Goal: Task Accomplishment & Management: Manage account settings

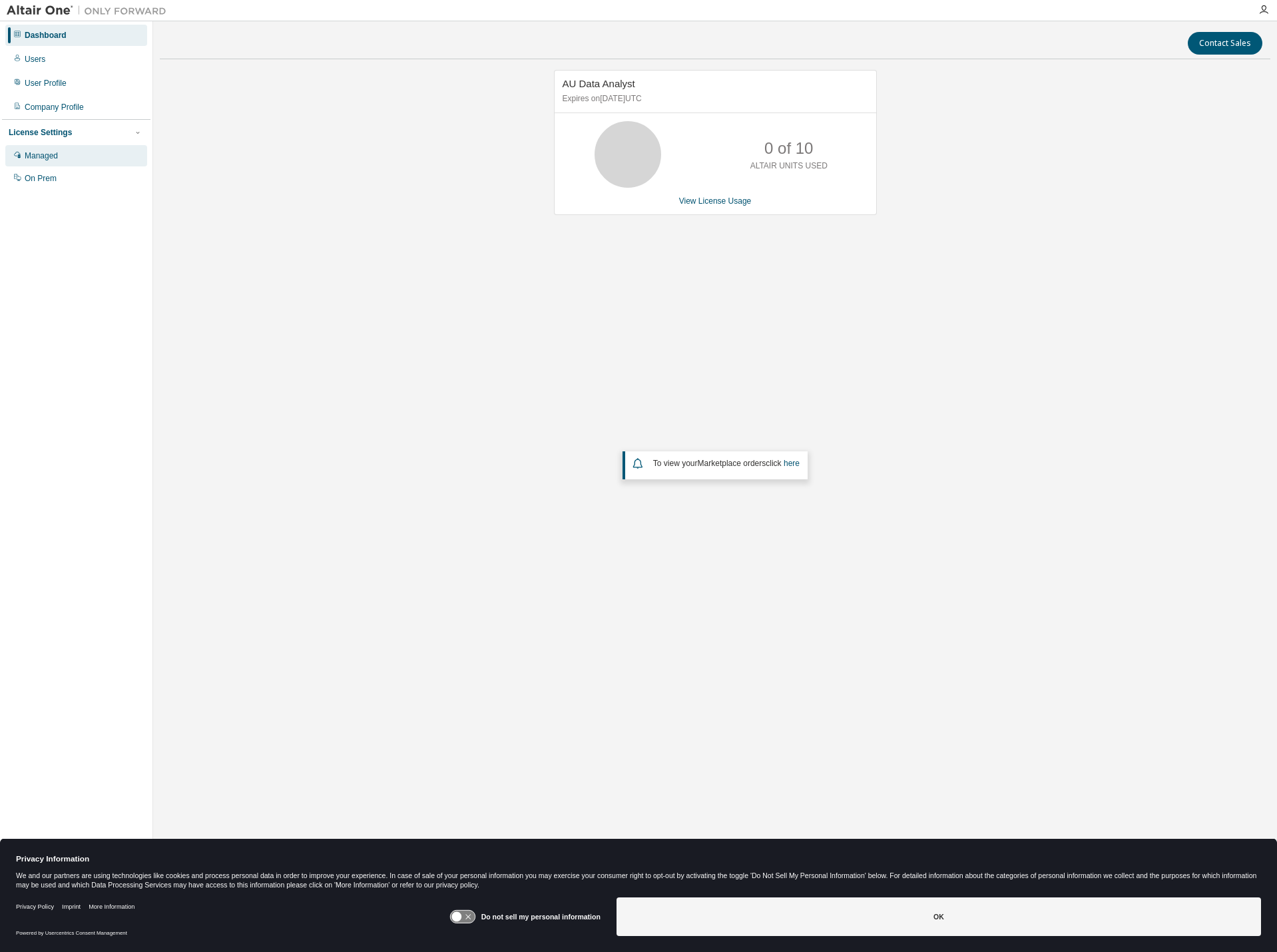
click at [39, 151] on div "Managed" at bounding box center [41, 156] width 34 height 11
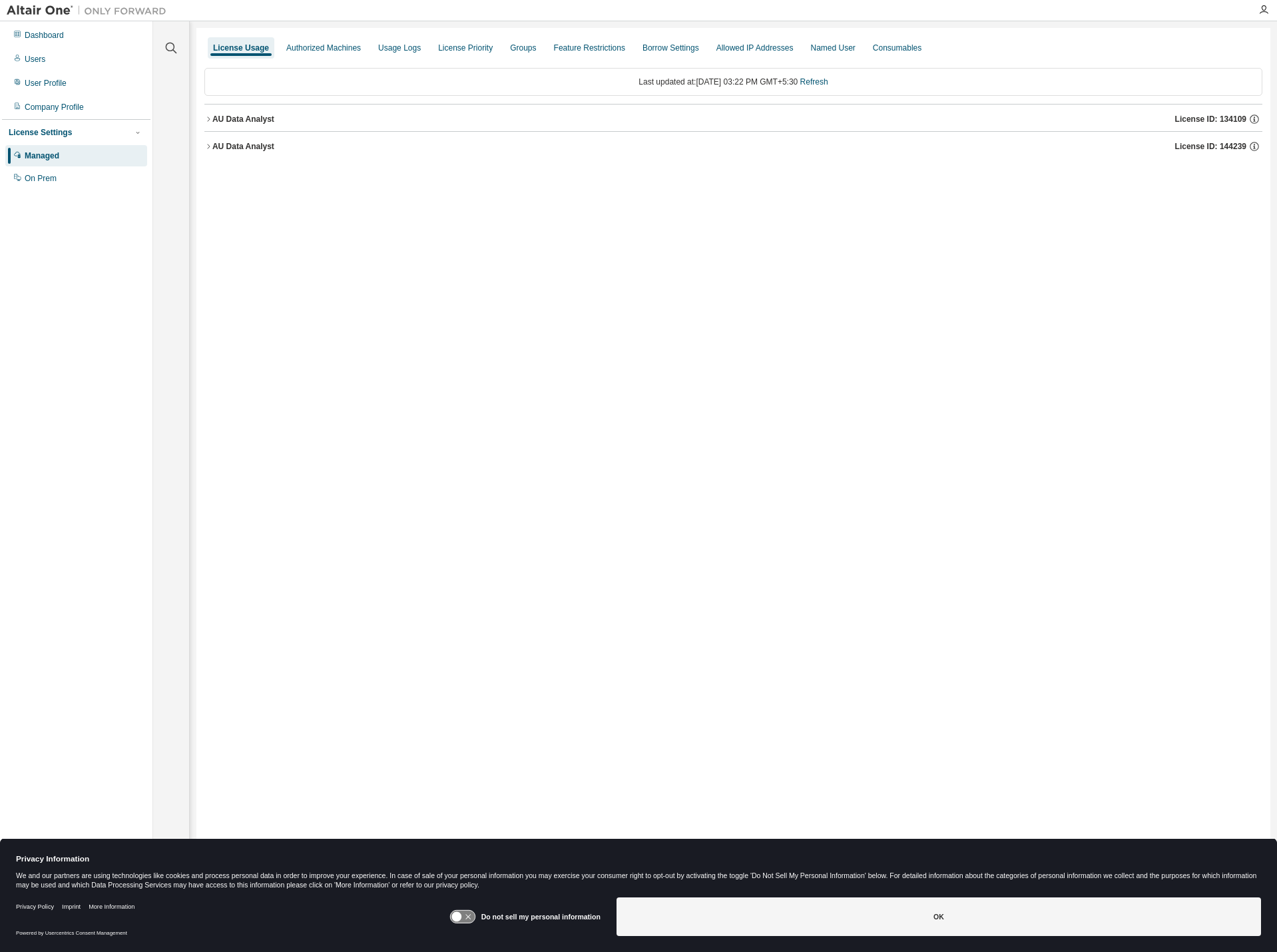
click at [220, 128] on button "AU Data Analyst License ID: 134109" at bounding box center [733, 119] width 1058 height 29
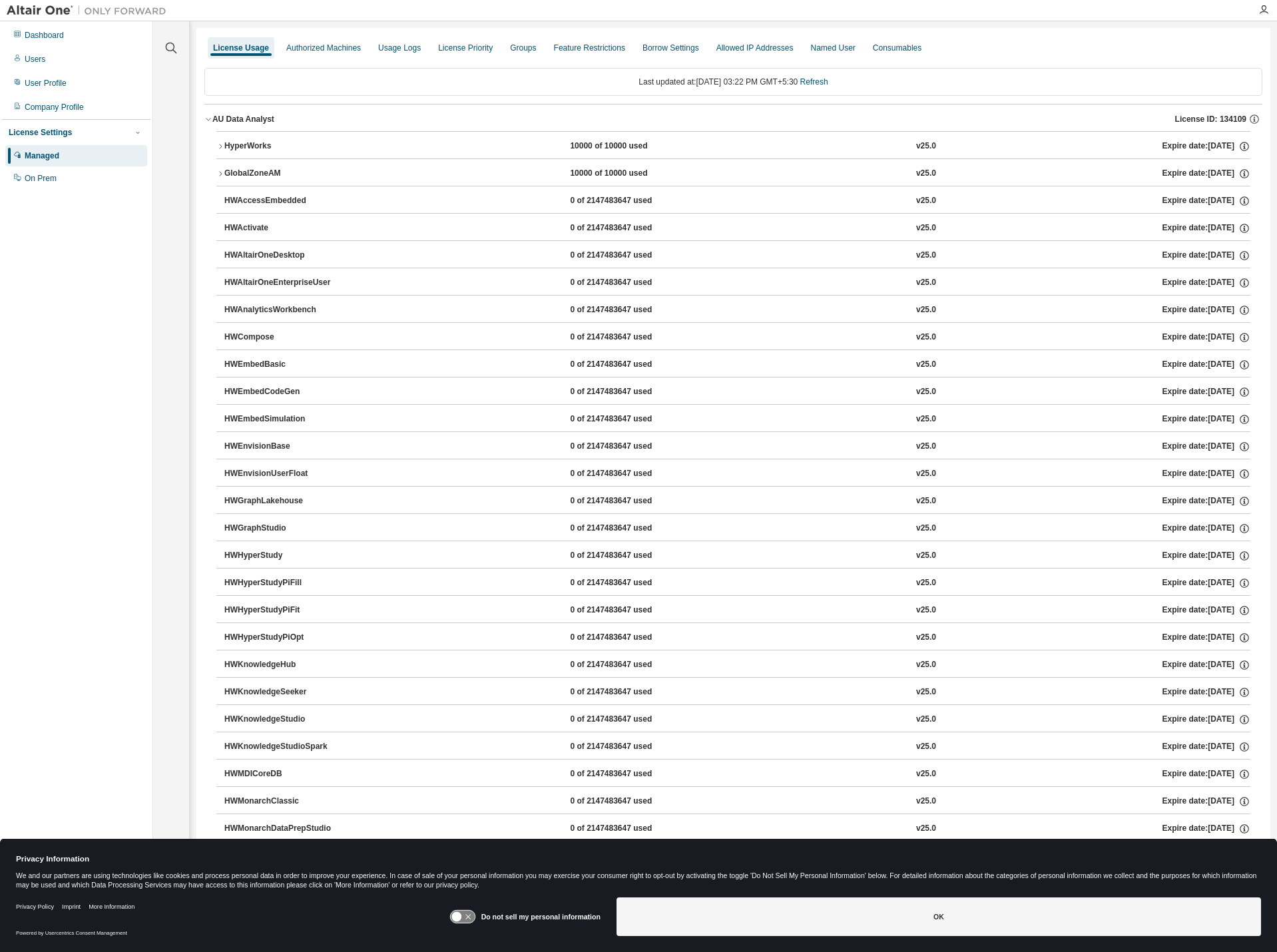
click at [229, 117] on div "AU Data Analyst" at bounding box center [243, 119] width 62 height 11
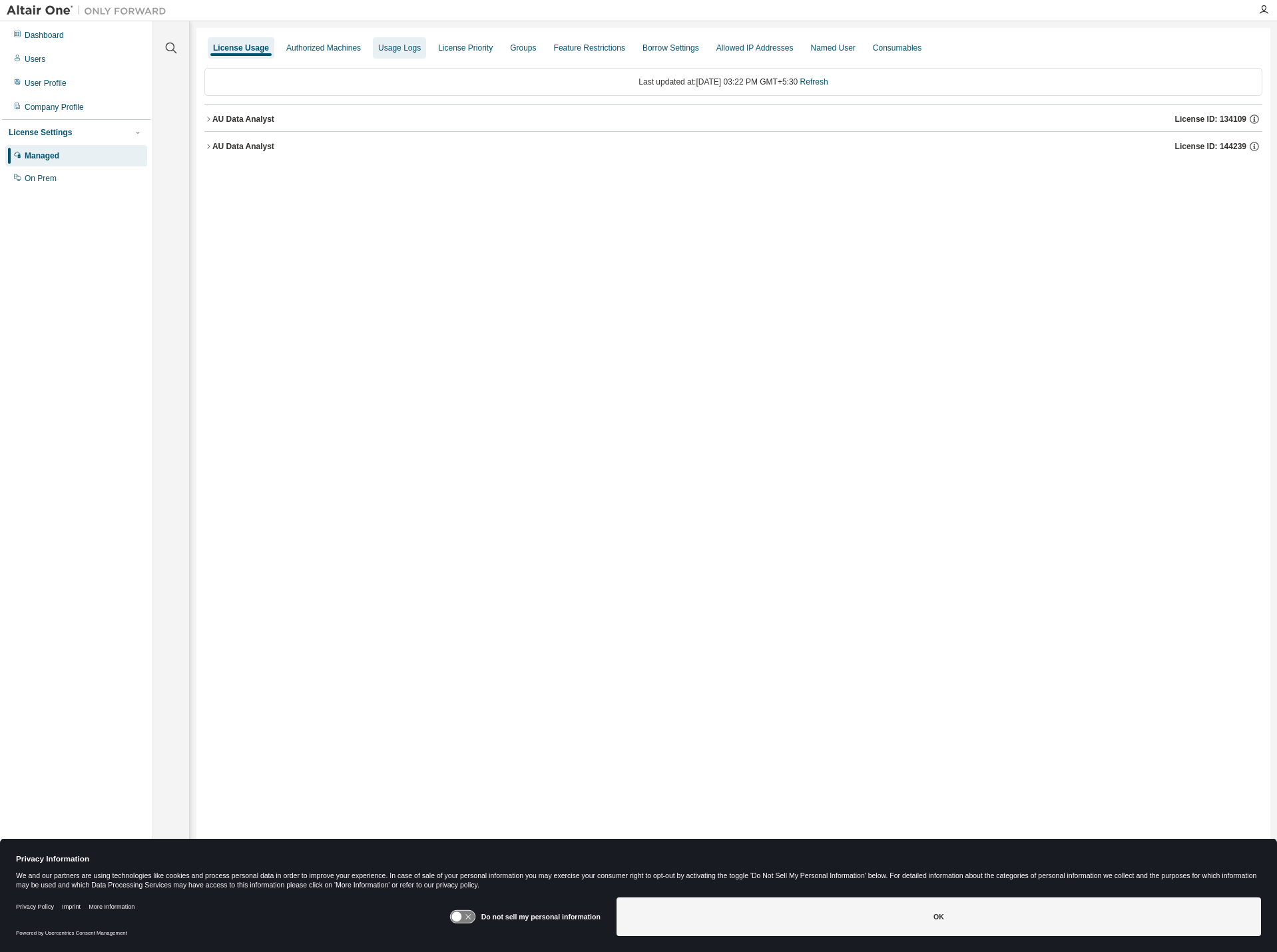
click at [335, 47] on div "Authorized Machines" at bounding box center [323, 48] width 75 height 11
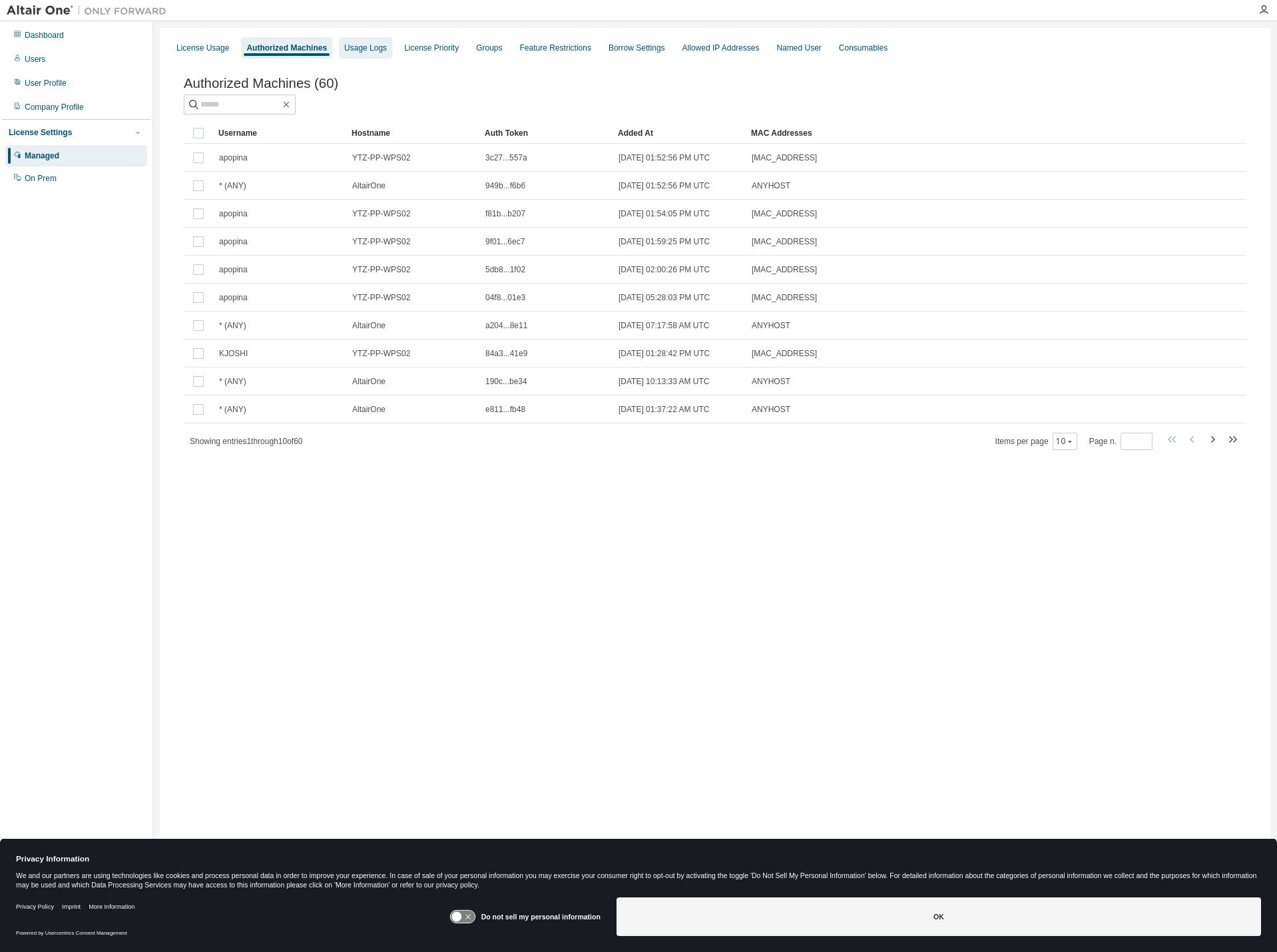
click at [379, 50] on div "Usage Logs" at bounding box center [365, 48] width 43 height 11
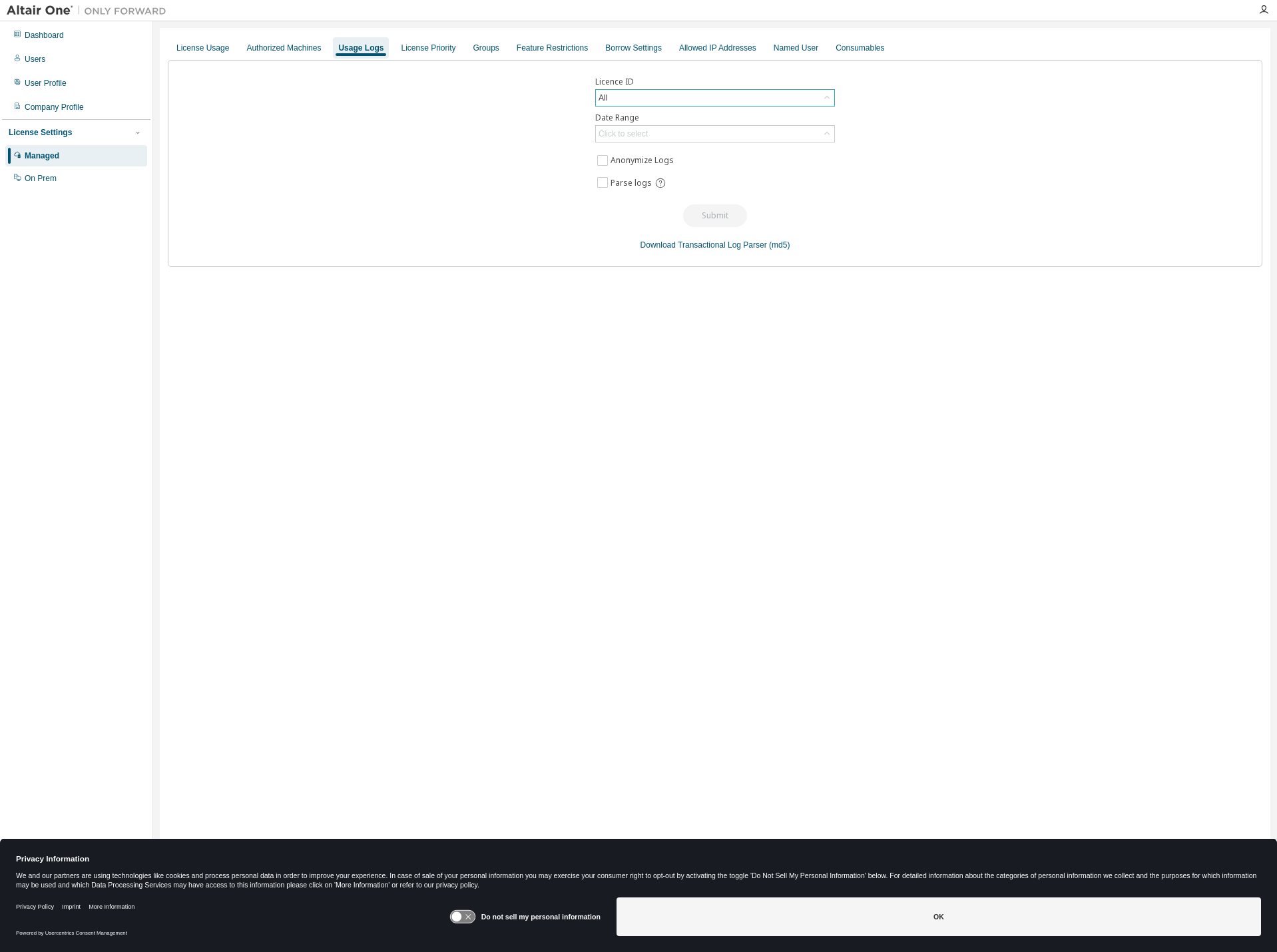
click at [637, 92] on div "All" at bounding box center [715, 98] width 238 height 16
click at [640, 167] on li "144239 - AU Data Analyst" at bounding box center [714, 169] width 236 height 18
click at [766, 140] on div "Click to select" at bounding box center [715, 133] width 238 height 16
click at [992, 153] on div "Licence ID 144239 - AU Data Analyst Date Range Click to select Last 30 days Yea…" at bounding box center [715, 163] width 1095 height 207
click at [429, 62] on div "Licence ID 144239 - AU Data Analyst Date Range Click to select Anonymize Logs P…" at bounding box center [715, 163] width 1095 height 207
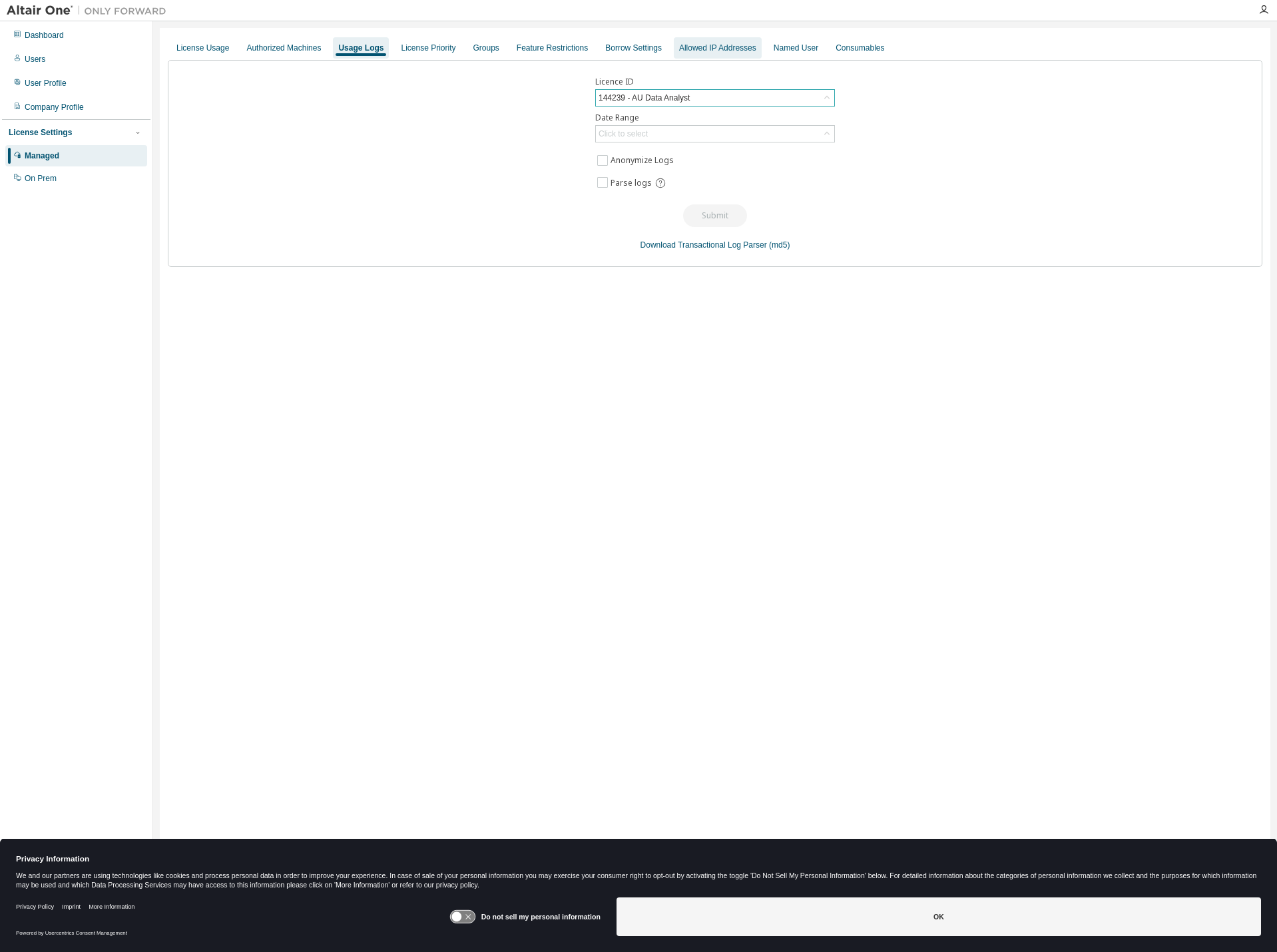
click at [723, 44] on div "Allowed IP Addresses" at bounding box center [717, 48] width 77 height 11
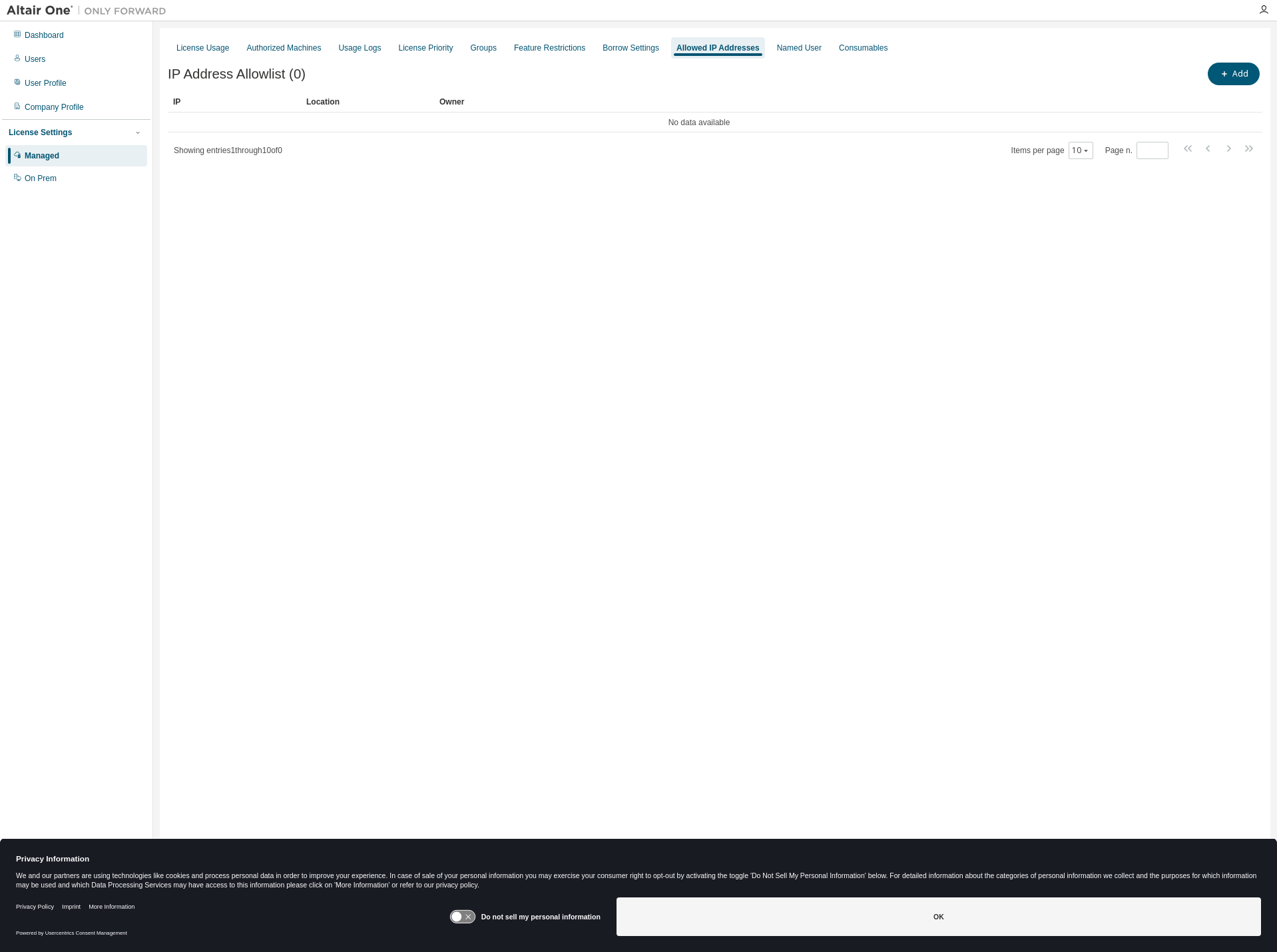
click at [217, 151] on span "Showing entries 1 through 10 of 0" at bounding box center [228, 150] width 108 height 9
click at [329, 144] on div "Showing entries 1 through 10 of 0 Items per page 10 Page n. *" at bounding box center [715, 150] width 1095 height 19
click at [780, 44] on div "Named User" at bounding box center [799, 48] width 44 height 11
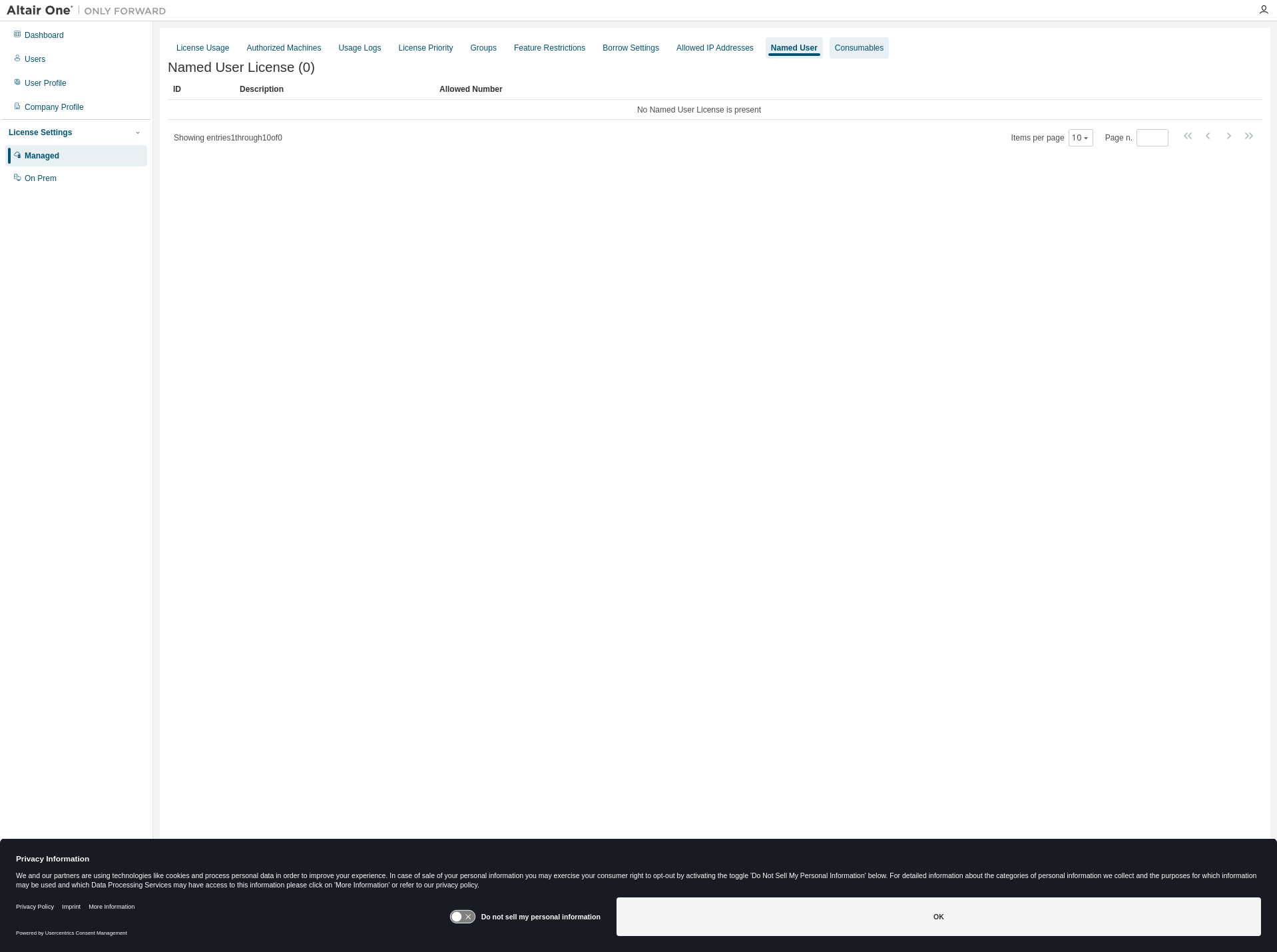
click at [854, 54] on div "Consumables" at bounding box center [860, 48] width 60 height 21
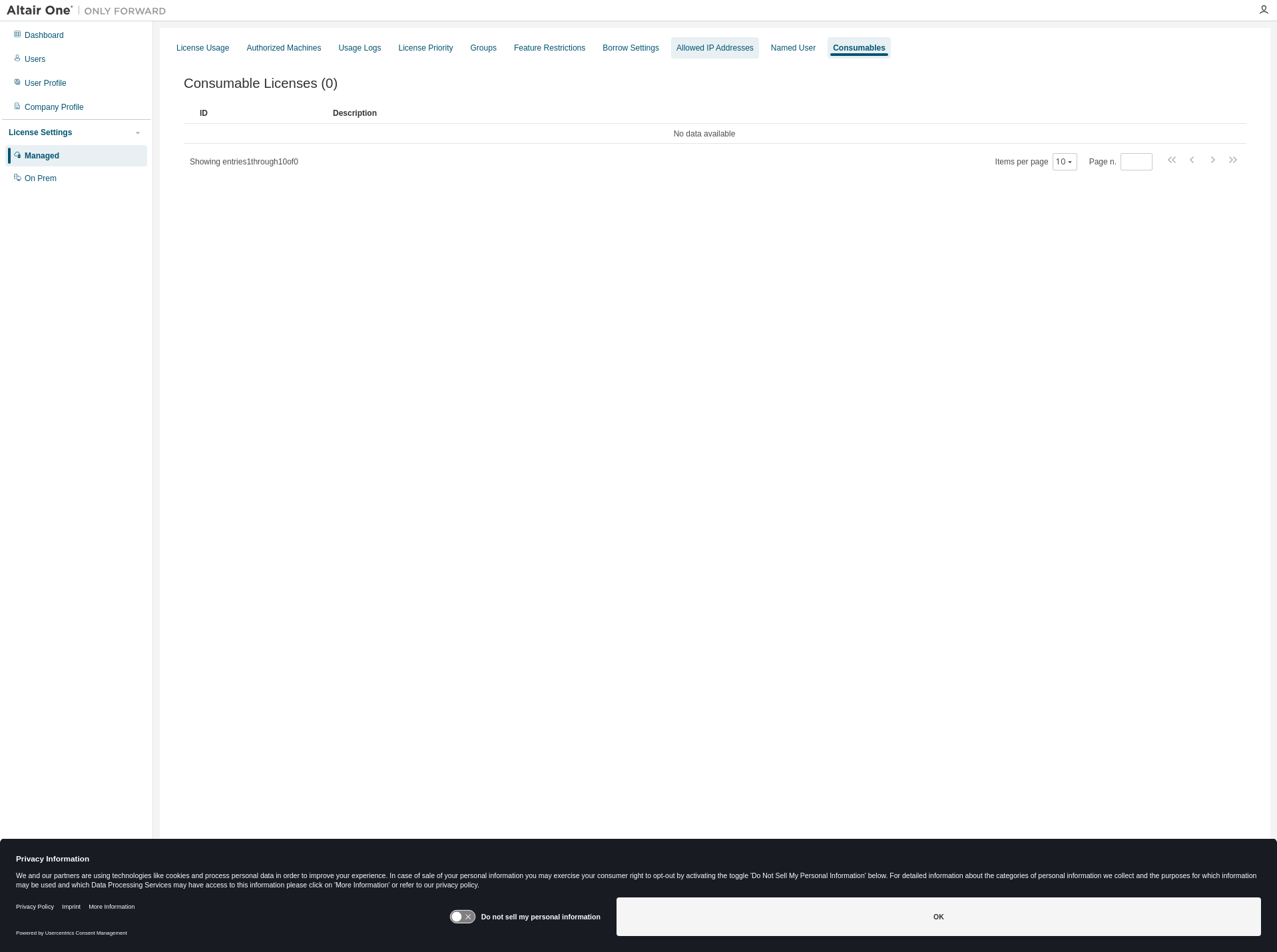
click at [705, 52] on div "Allowed IP Addresses" at bounding box center [715, 48] width 77 height 11
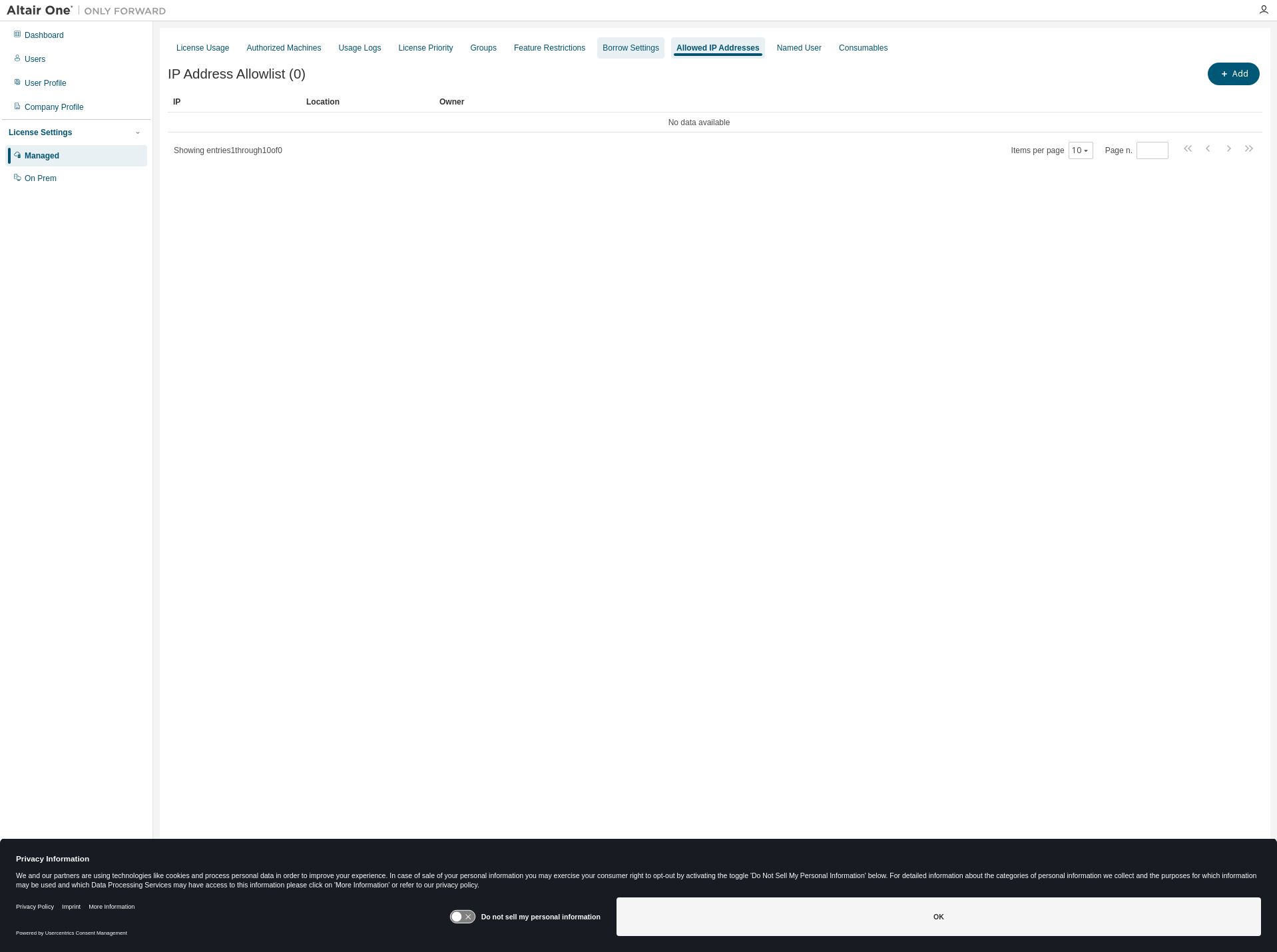
click at [618, 52] on div "Borrow Settings" at bounding box center [631, 48] width 56 height 11
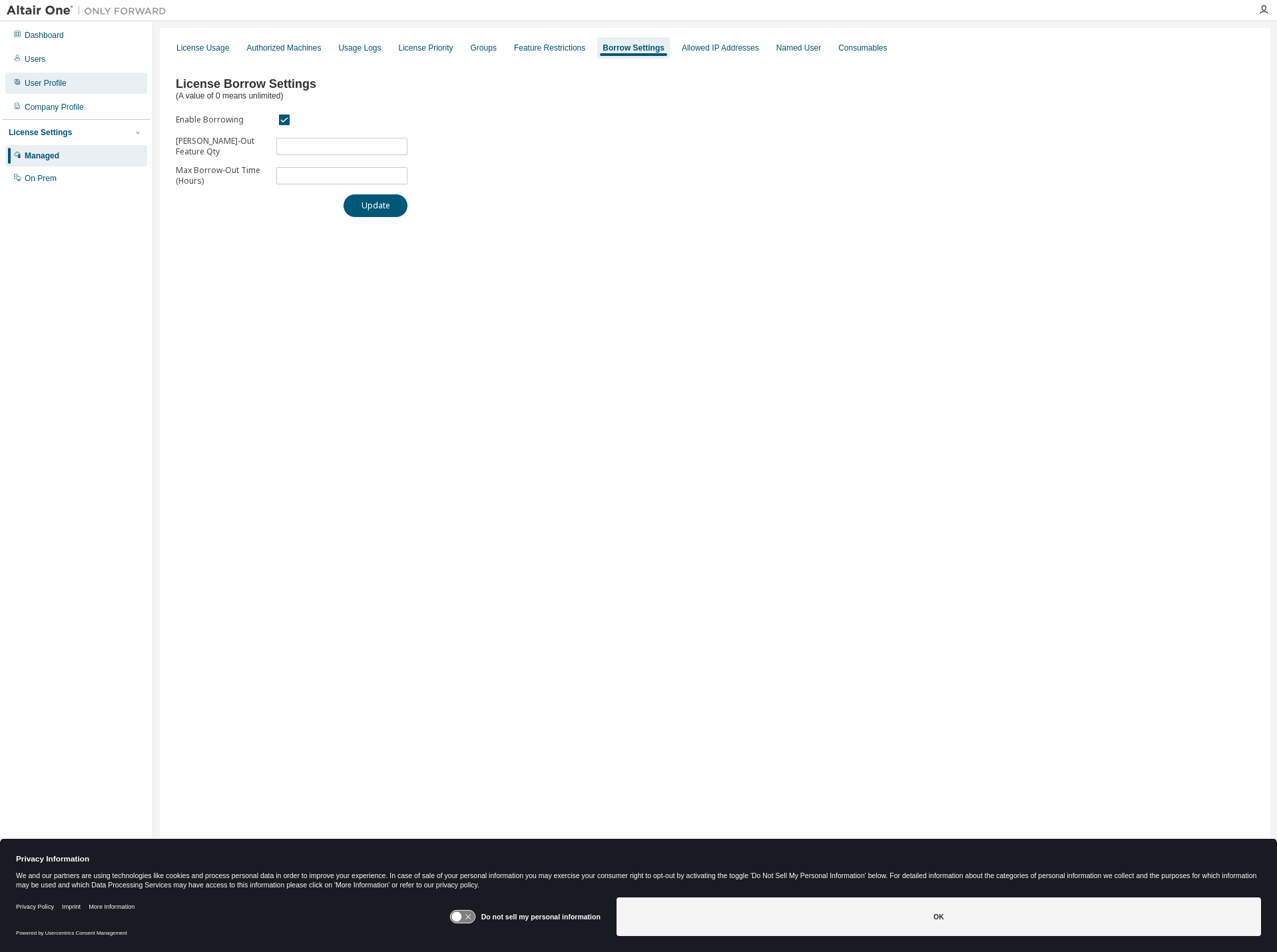
click at [35, 80] on div "User Profile" at bounding box center [45, 83] width 42 height 11
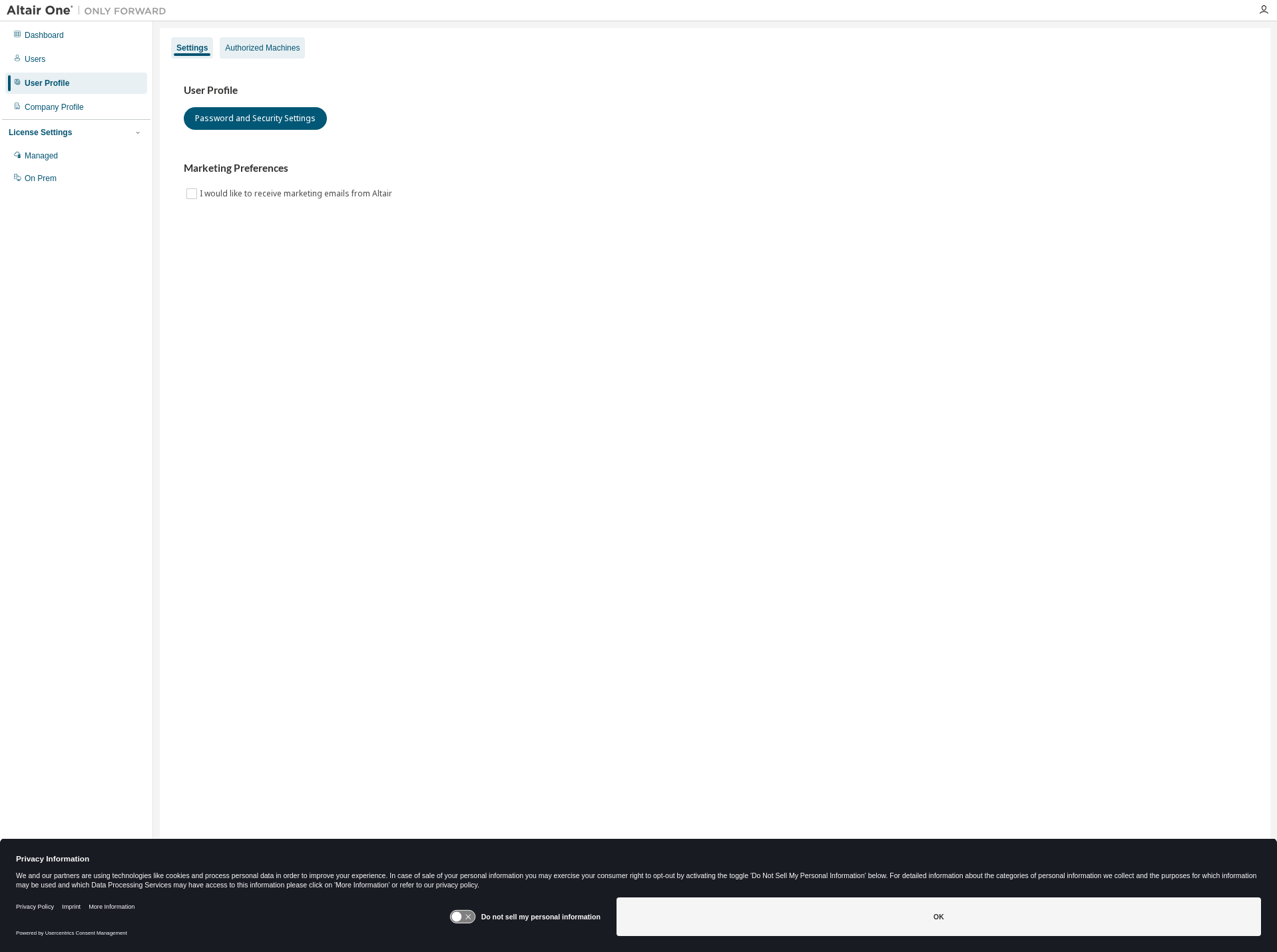
click at [275, 50] on div "Authorized Machines" at bounding box center [262, 48] width 75 height 11
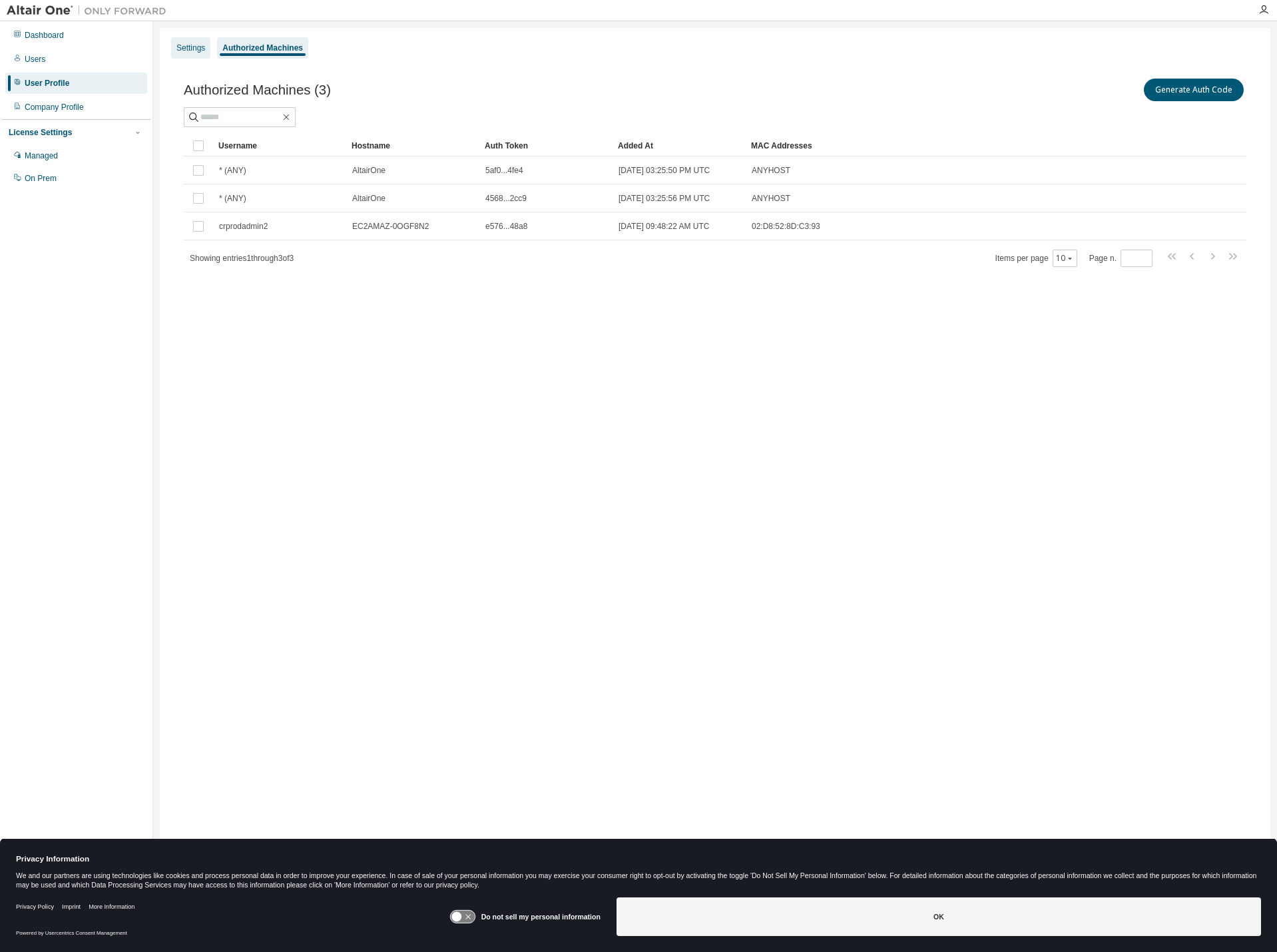
click at [191, 52] on div "Settings" at bounding box center [191, 48] width 29 height 11
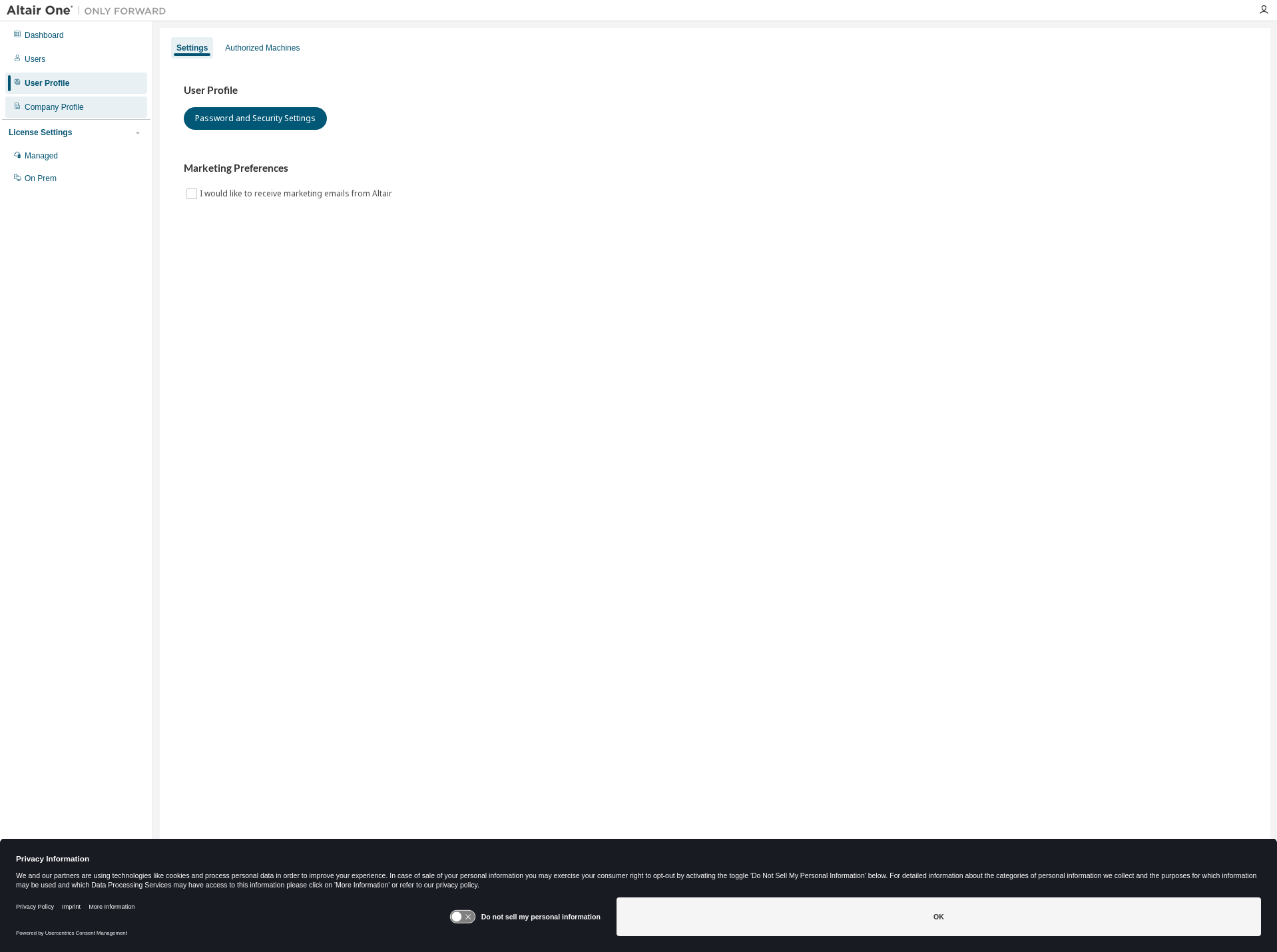
click at [40, 109] on div "Company Profile" at bounding box center [54, 108] width 60 height 11
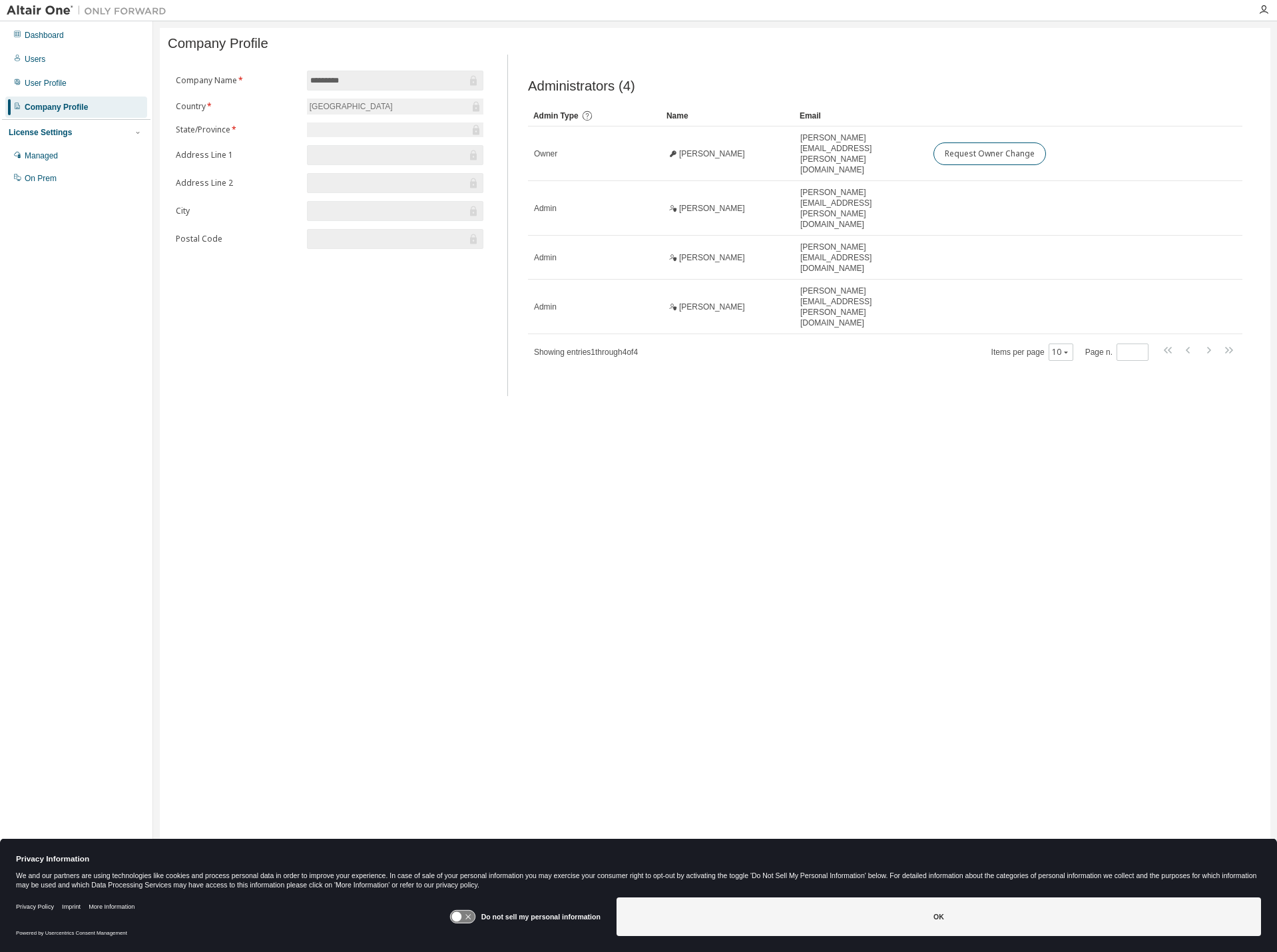
click at [69, 19] on div at bounding box center [86, 10] width 173 height 21
click at [65, 29] on div "Dashboard" at bounding box center [76, 35] width 142 height 21
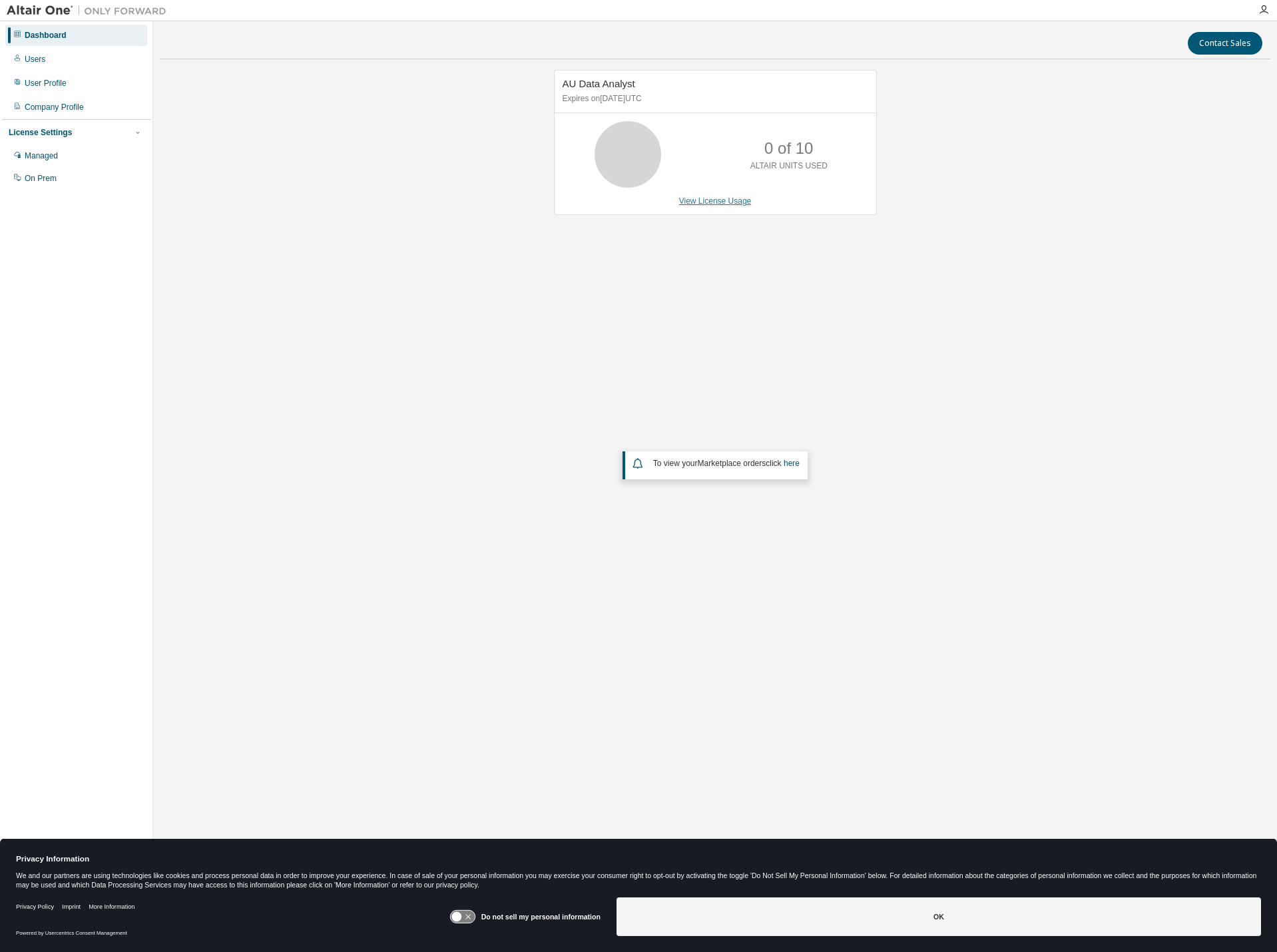
click at [730, 198] on link "View License Usage" at bounding box center [715, 201] width 72 height 9
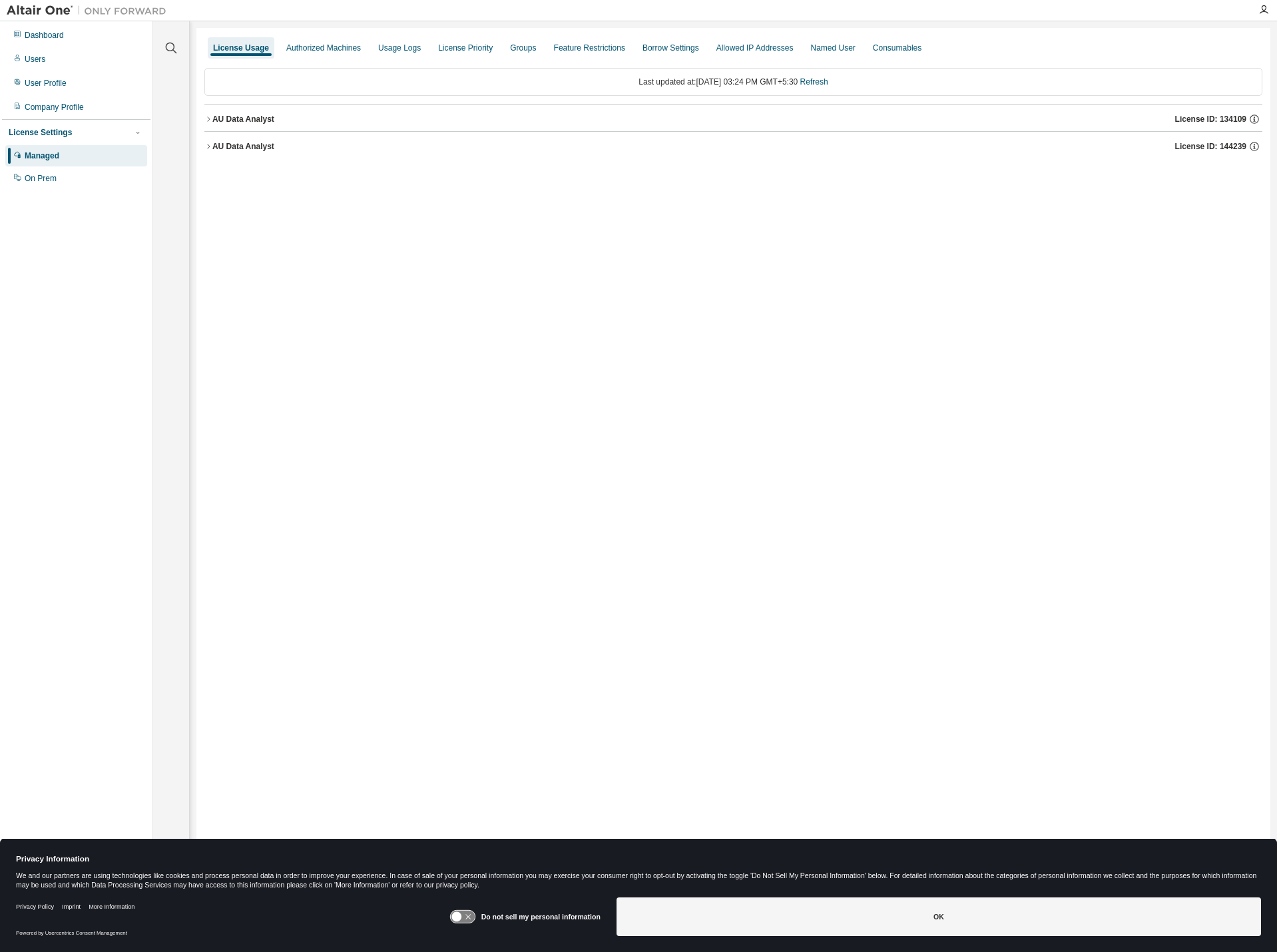
click at [233, 121] on div "AU Data Analyst" at bounding box center [243, 119] width 62 height 11
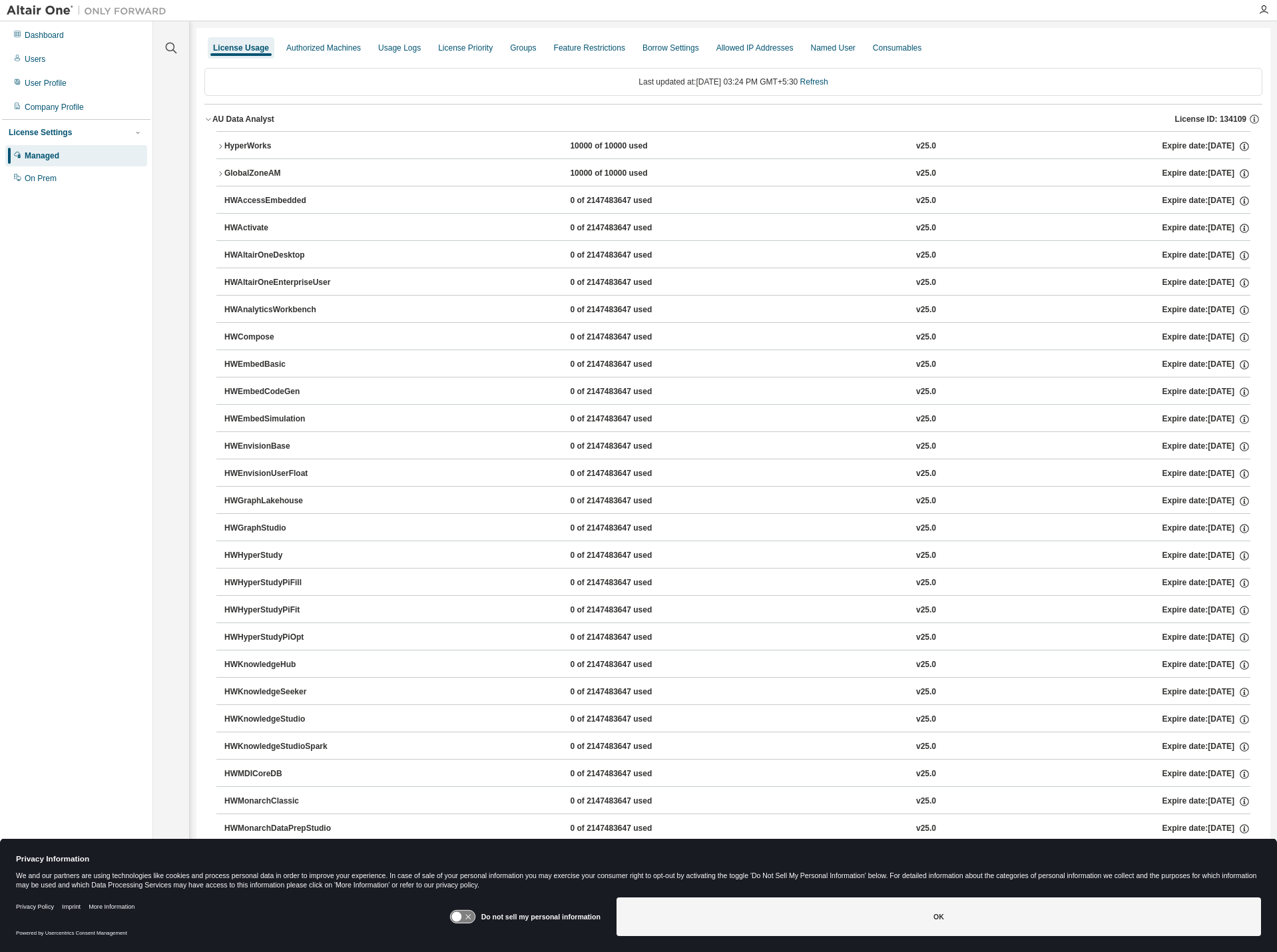
click at [233, 121] on div "AU Data Analyst" at bounding box center [243, 119] width 62 height 11
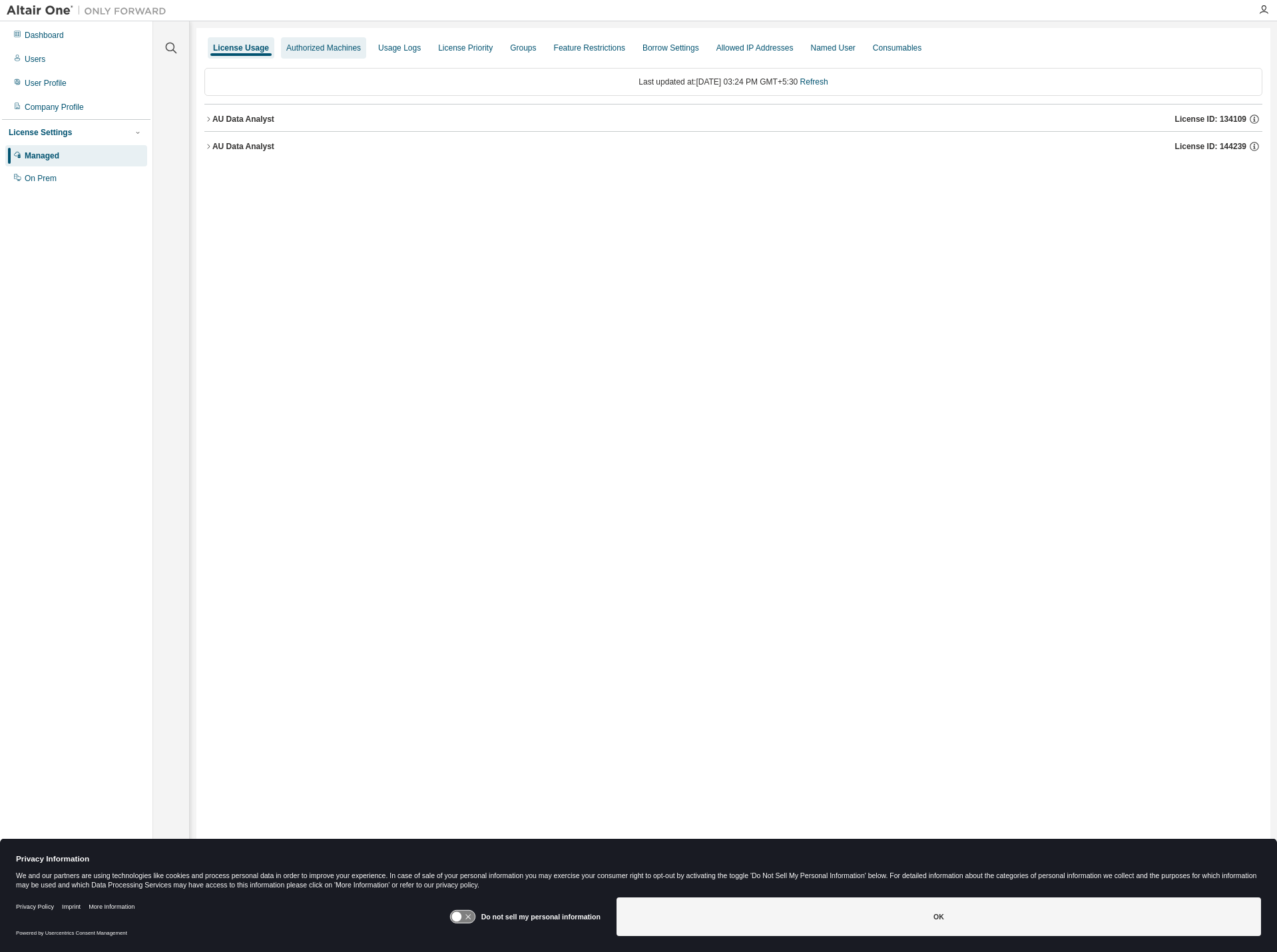
click at [281, 47] on div "Authorized Machines" at bounding box center [323, 48] width 85 height 21
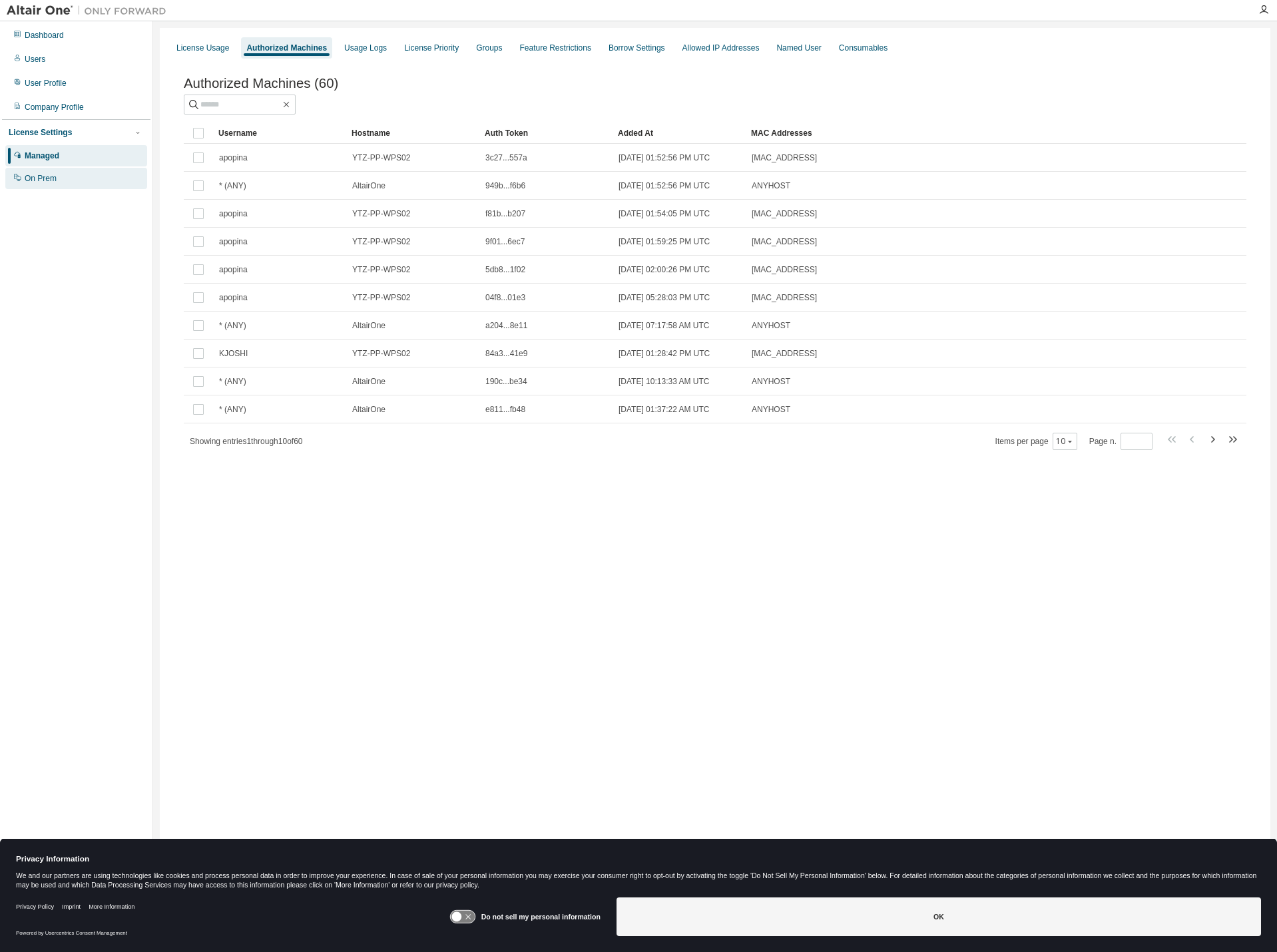
click at [43, 182] on div "On Prem" at bounding box center [40, 178] width 32 height 11
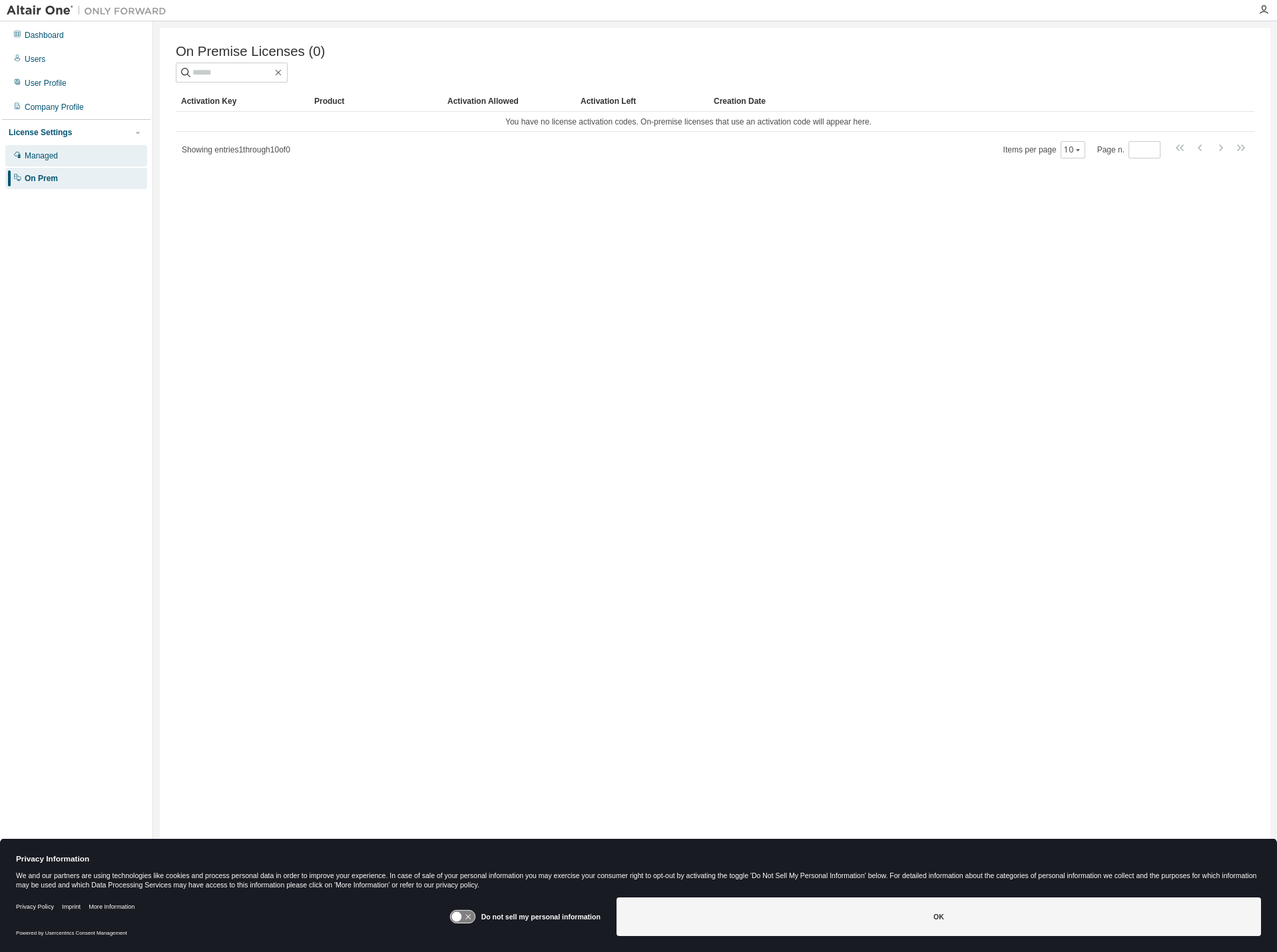
click at [47, 156] on div "Managed" at bounding box center [41, 156] width 34 height 11
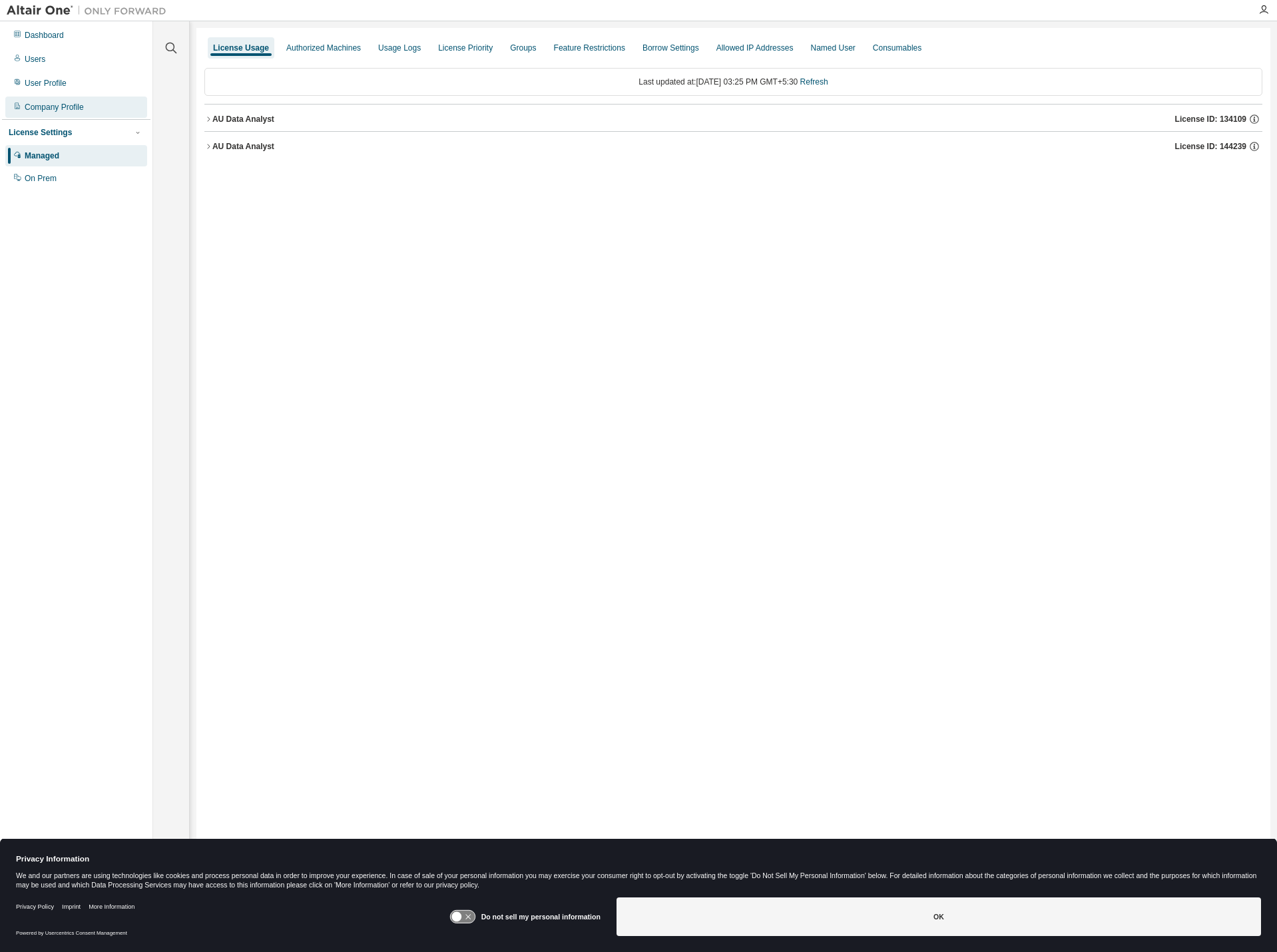
click at [61, 106] on div "Company Profile" at bounding box center [54, 108] width 60 height 11
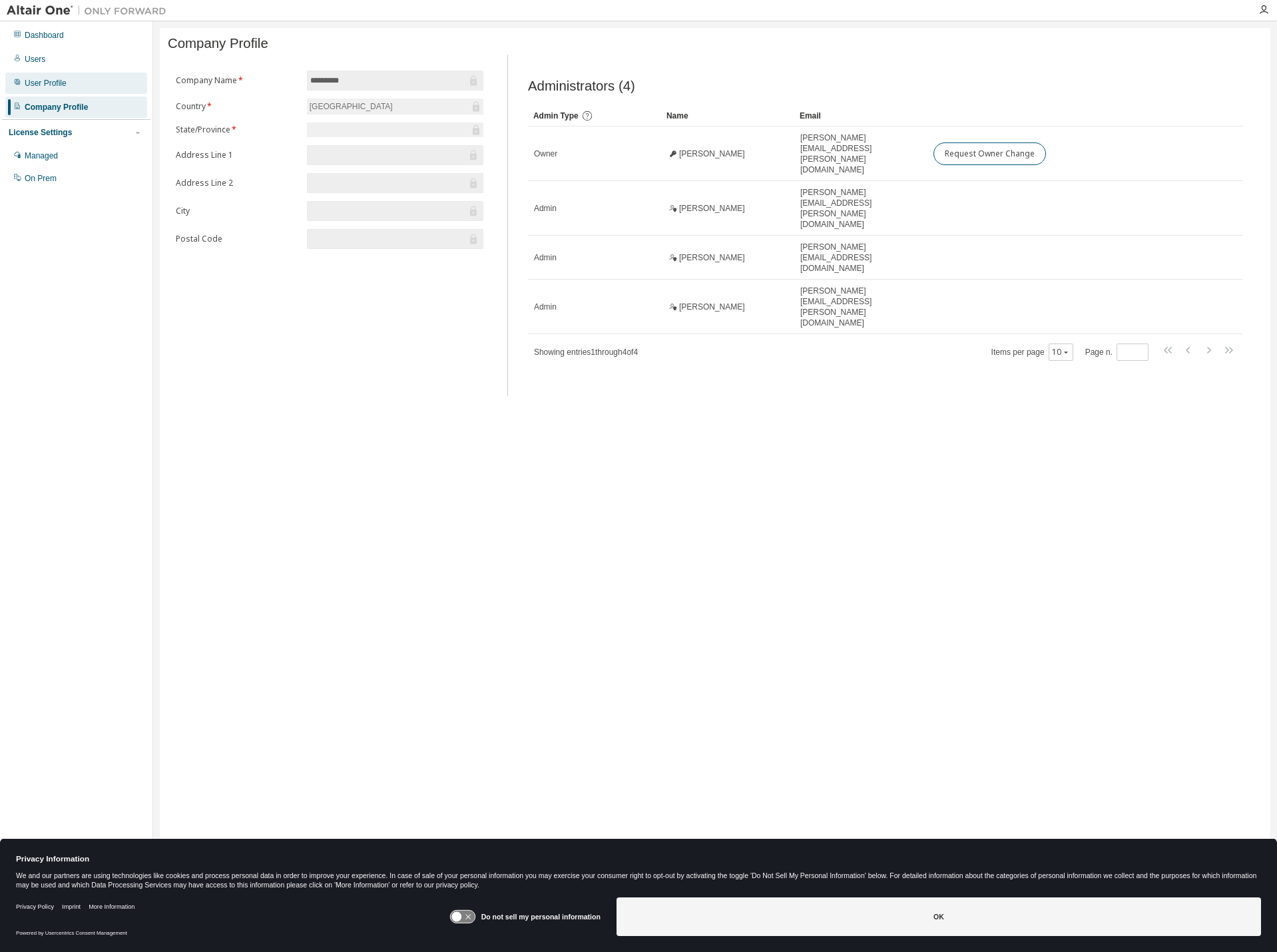
click at [64, 88] on div "User Profile" at bounding box center [45, 83] width 42 height 11
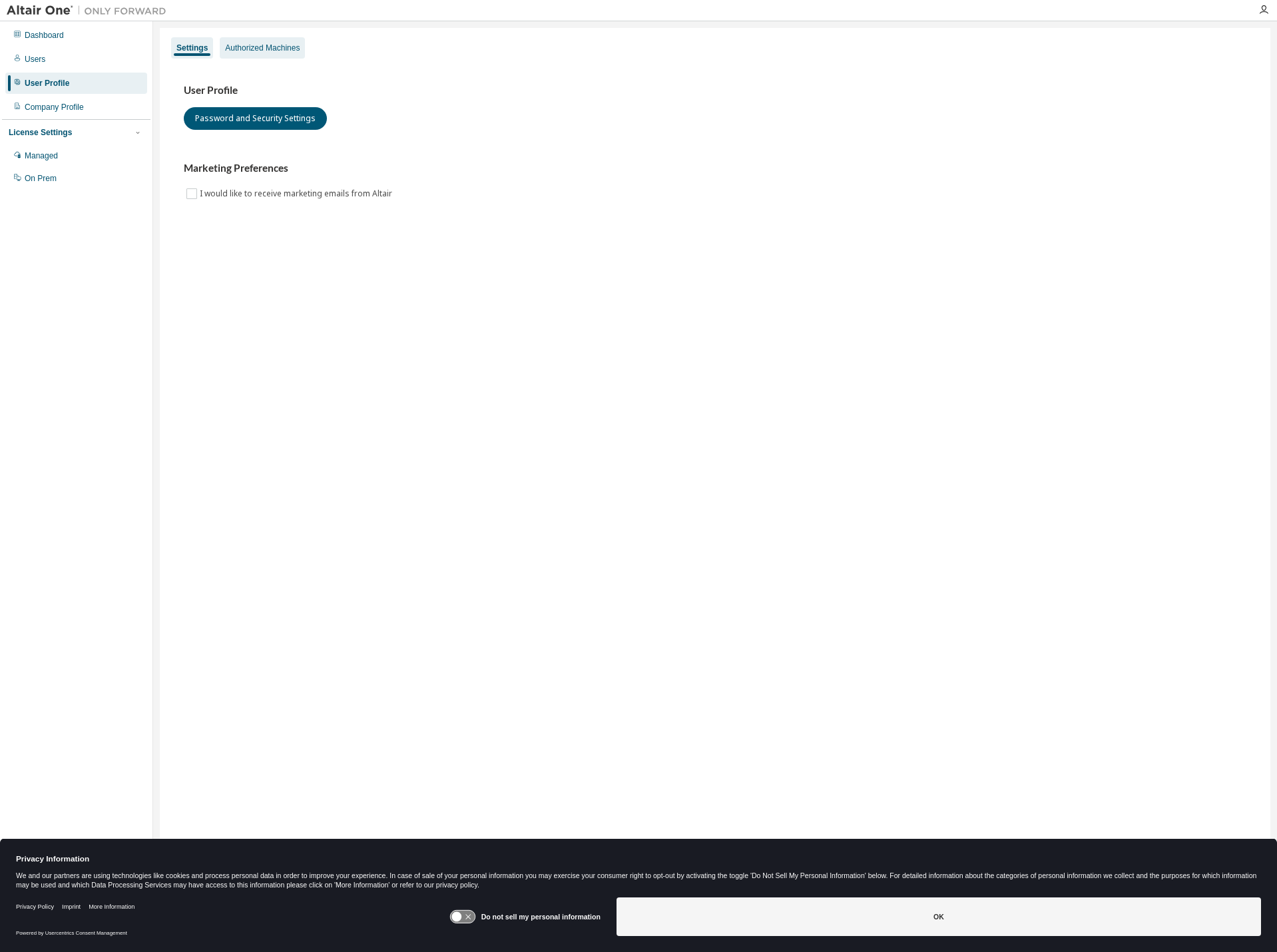
click at [256, 53] on div "Authorized Machines" at bounding box center [262, 48] width 85 height 21
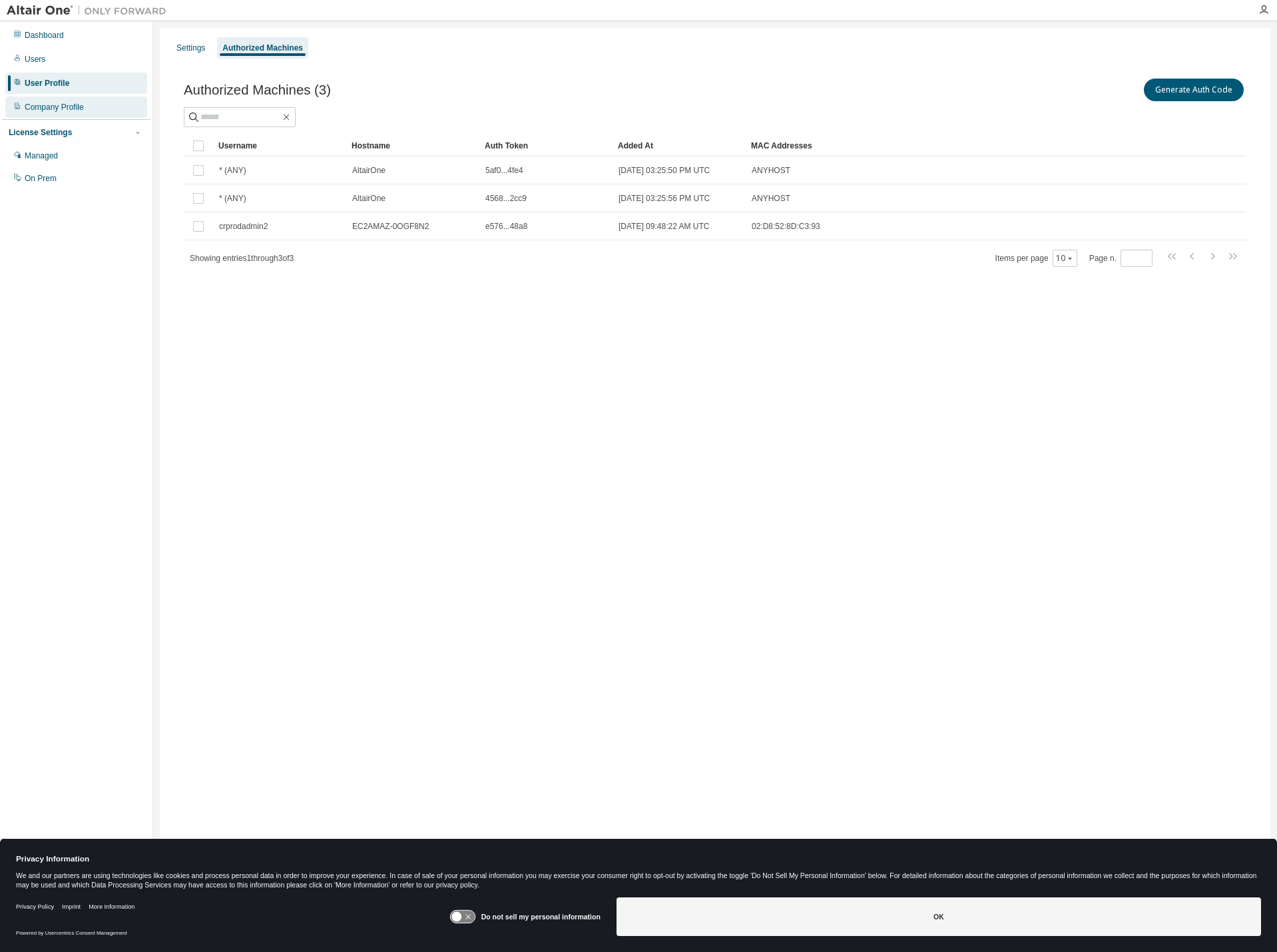
click at [56, 108] on div "Company Profile" at bounding box center [54, 108] width 60 height 11
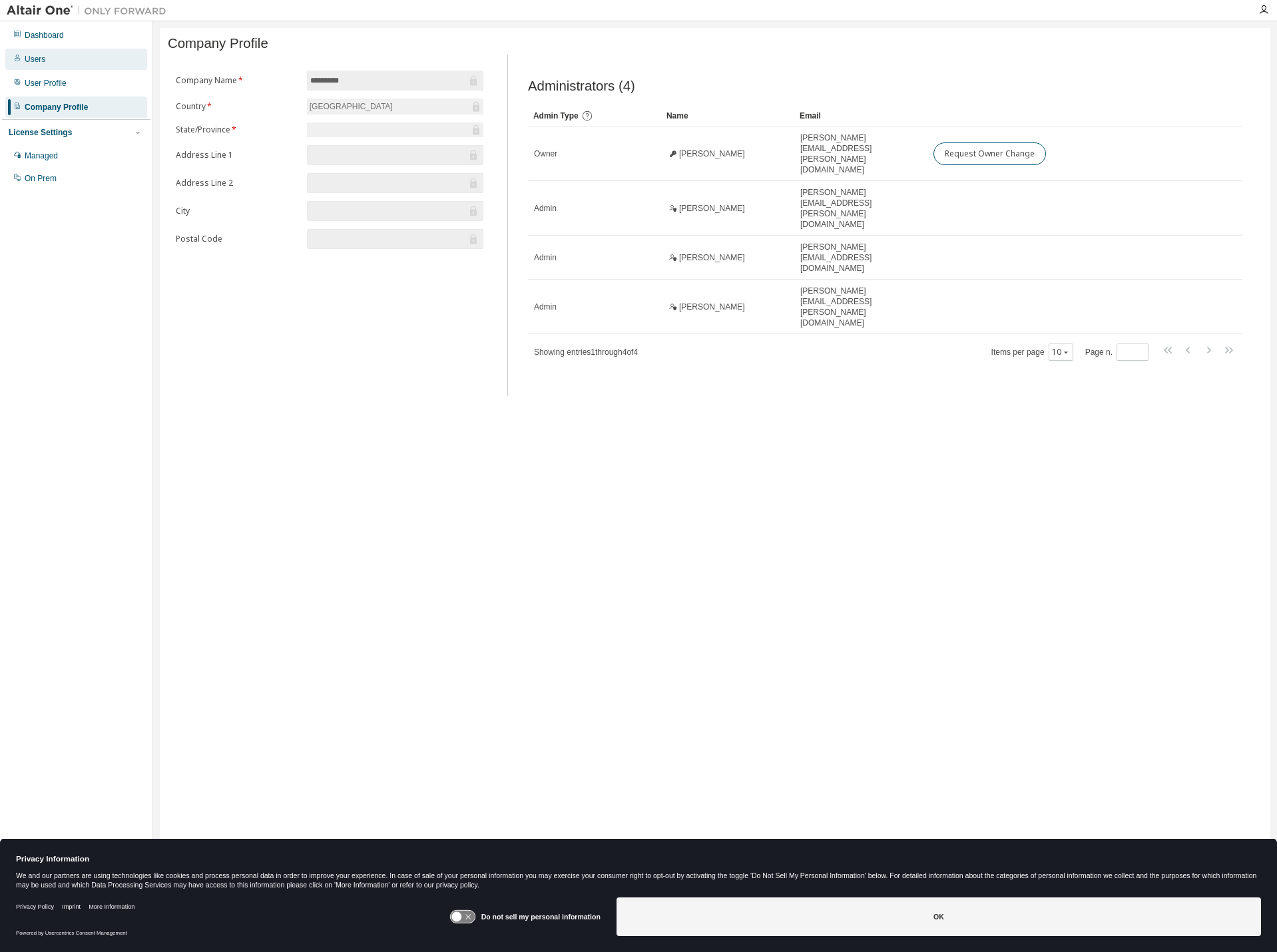
click at [65, 64] on div "Users" at bounding box center [76, 60] width 142 height 21
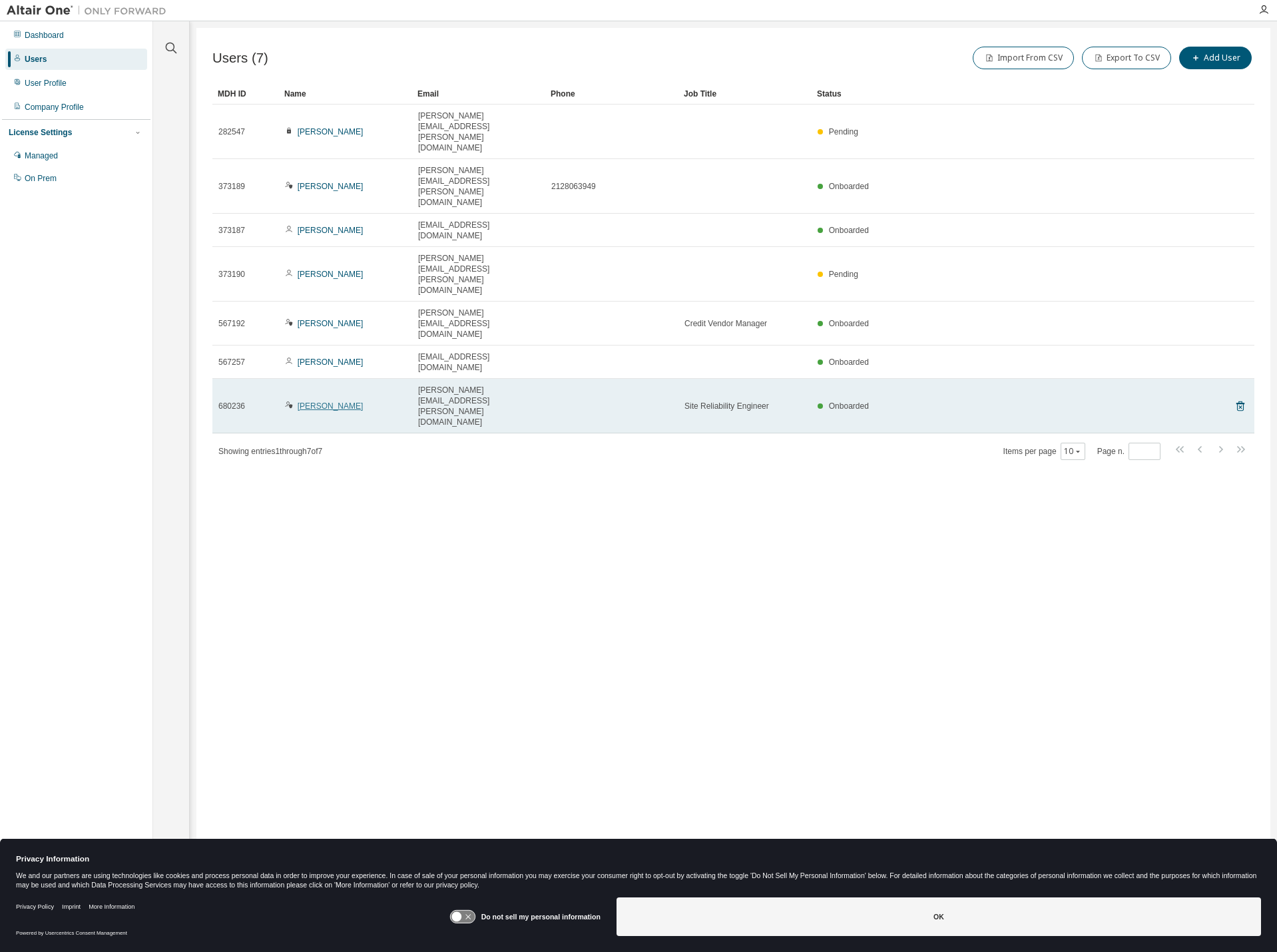
click at [325, 401] on link "[PERSON_NAME]" at bounding box center [330, 406] width 66 height 9
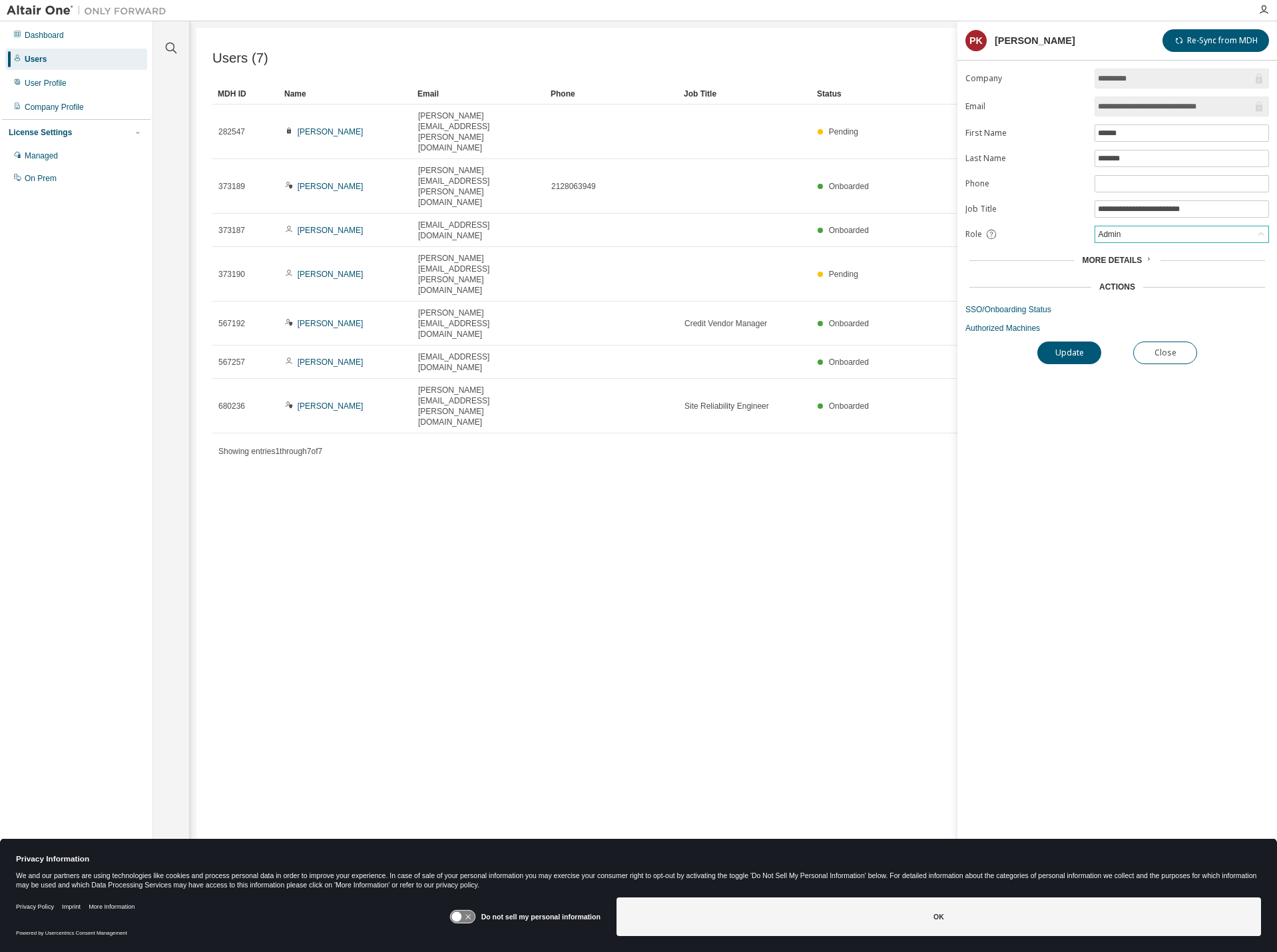
click at [1172, 237] on div "Admin" at bounding box center [1182, 234] width 173 height 16
click at [1012, 330] on link "Authorized Machines" at bounding box center [1118, 328] width 304 height 11
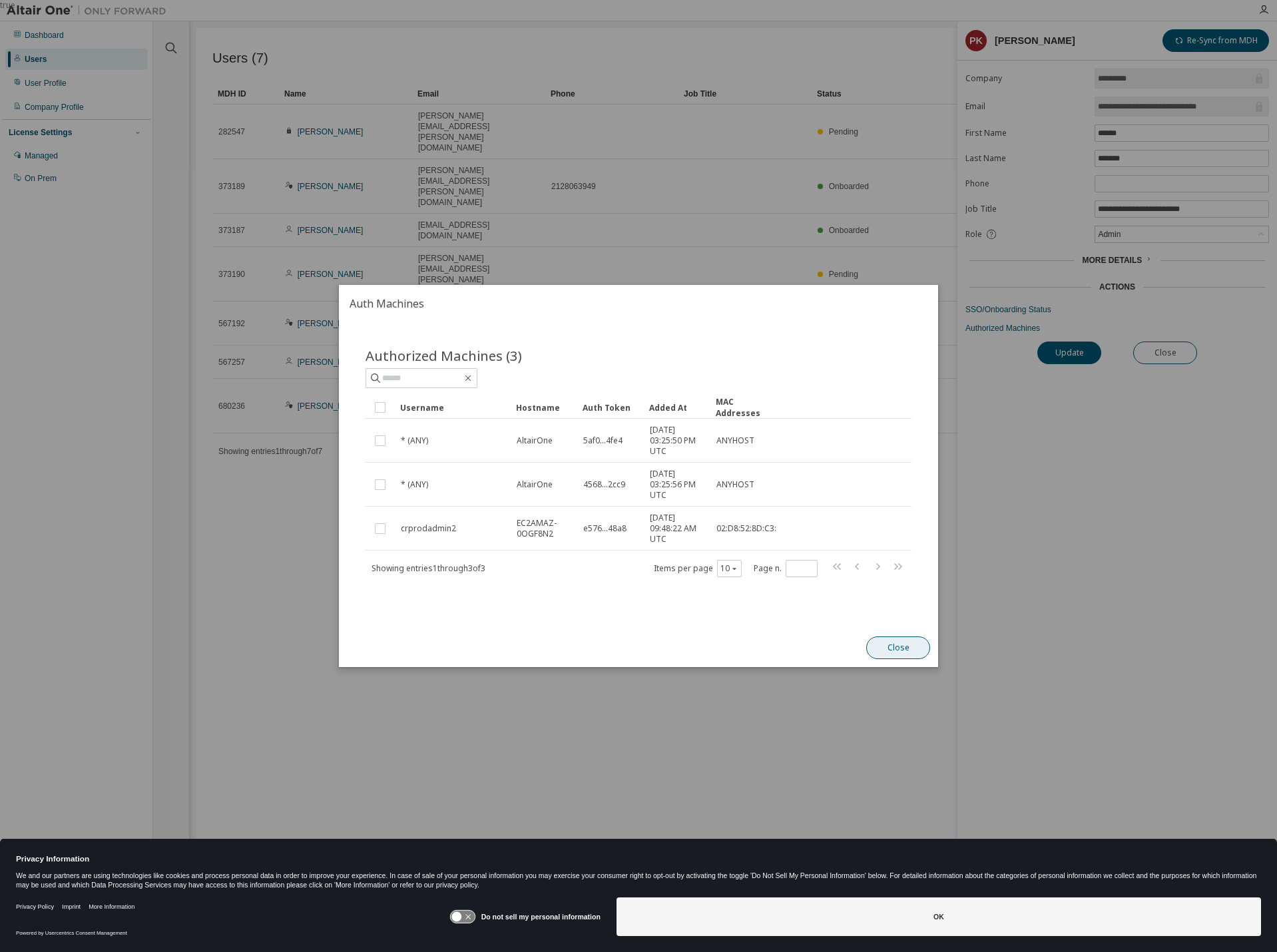
click at [899, 650] on button "Close" at bounding box center [899, 648] width 64 height 23
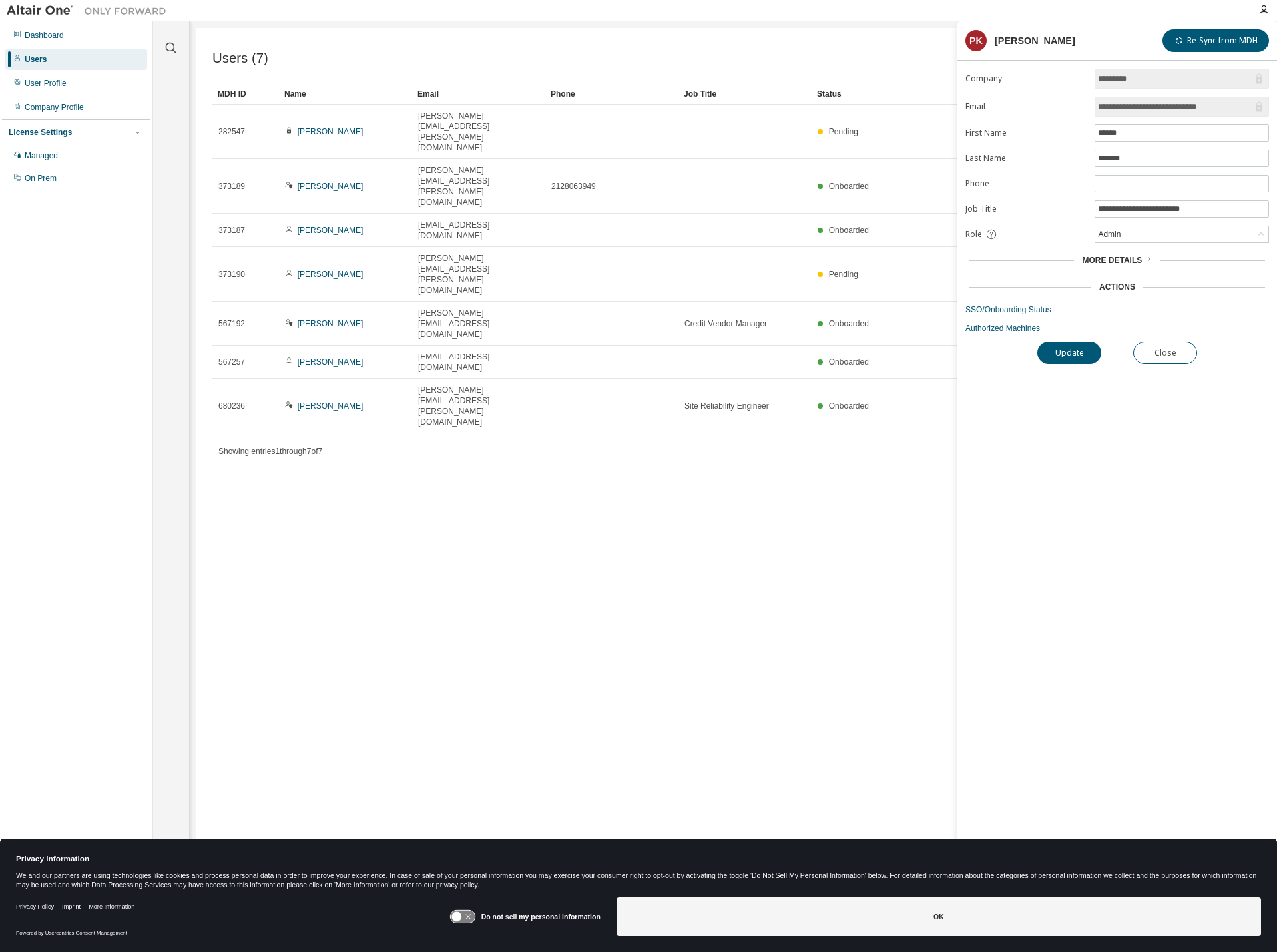
click at [834, 555] on div "Users (7) Import From CSV Export To CSV Add User Clear Load Save Save As Field …" at bounding box center [733, 468] width 1074 height 879
click at [1180, 357] on button "Close" at bounding box center [1166, 353] width 64 height 23
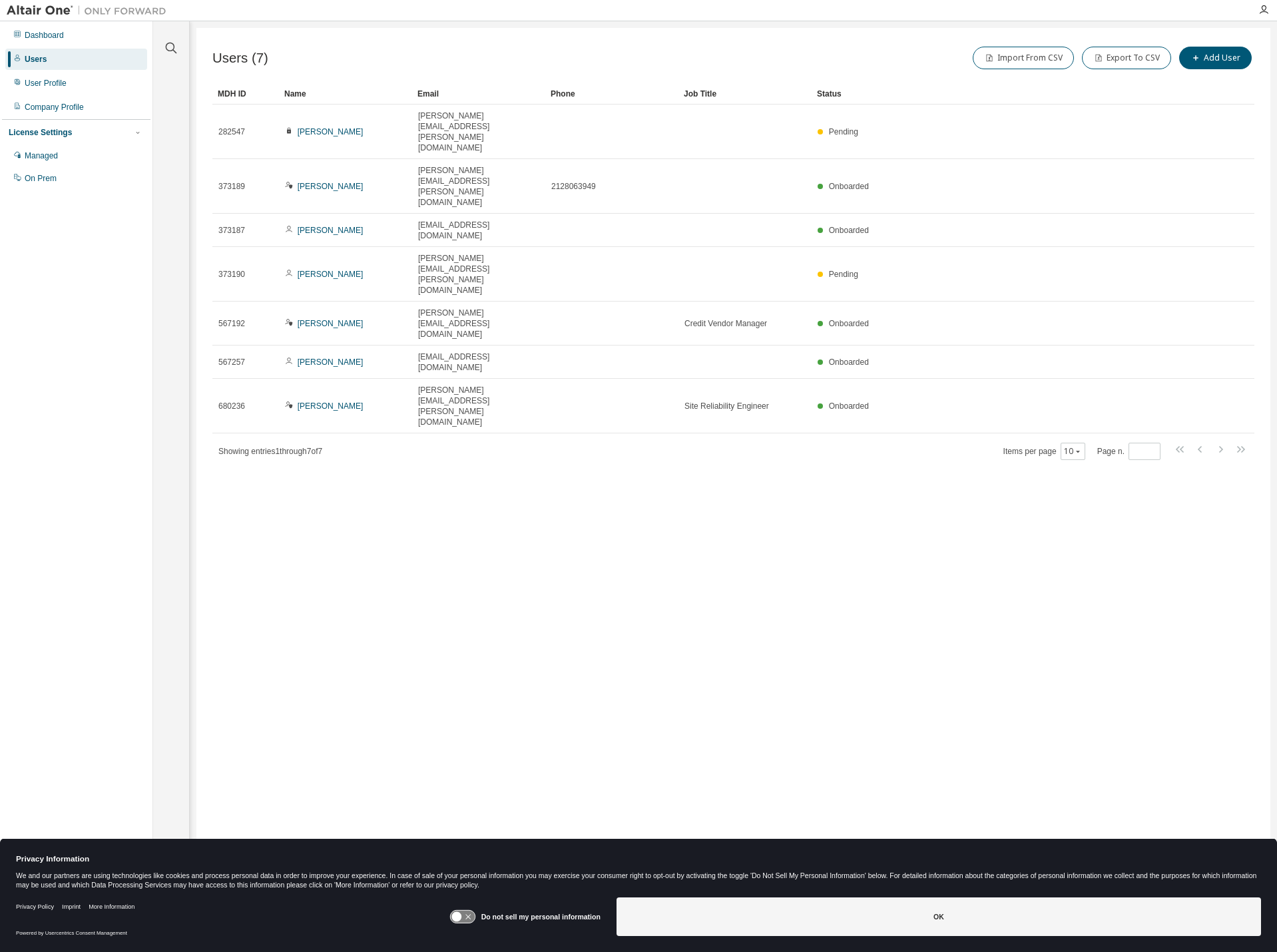
click at [635, 470] on div "Users (7) Import From CSV Export To CSV Add User Clear Load Save Save As Field …" at bounding box center [733, 468] width 1074 height 879
click at [870, 441] on div "Users (7) Import From CSV Export To CSV Add User Clear Load Save Save As Field …" at bounding box center [733, 468] width 1074 height 879
click at [941, 478] on div "Users (7) Import From CSV Export To CSV Add User Clear Load Save Save As Field …" at bounding box center [733, 468] width 1074 height 879
click at [976, 588] on div "Users (7) Import From CSV Export To CSV Add User Clear Load Save Save As Field …" at bounding box center [733, 468] width 1074 height 879
click at [915, 445] on div "Users (7) Import From CSV Export To CSV Add User Clear Load Save Save As Field …" at bounding box center [733, 468] width 1074 height 879
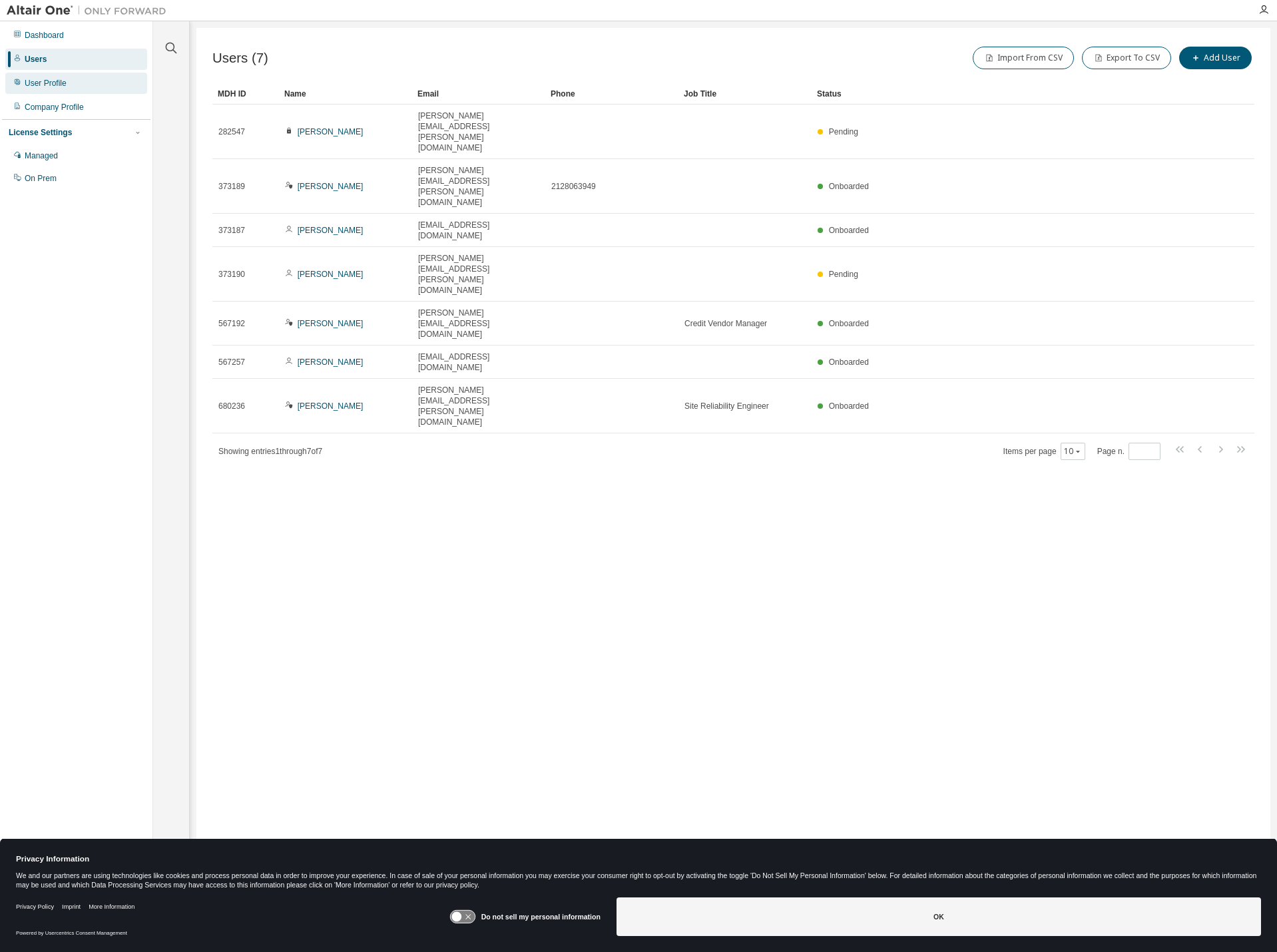
click at [50, 87] on div "User Profile" at bounding box center [45, 83] width 42 height 11
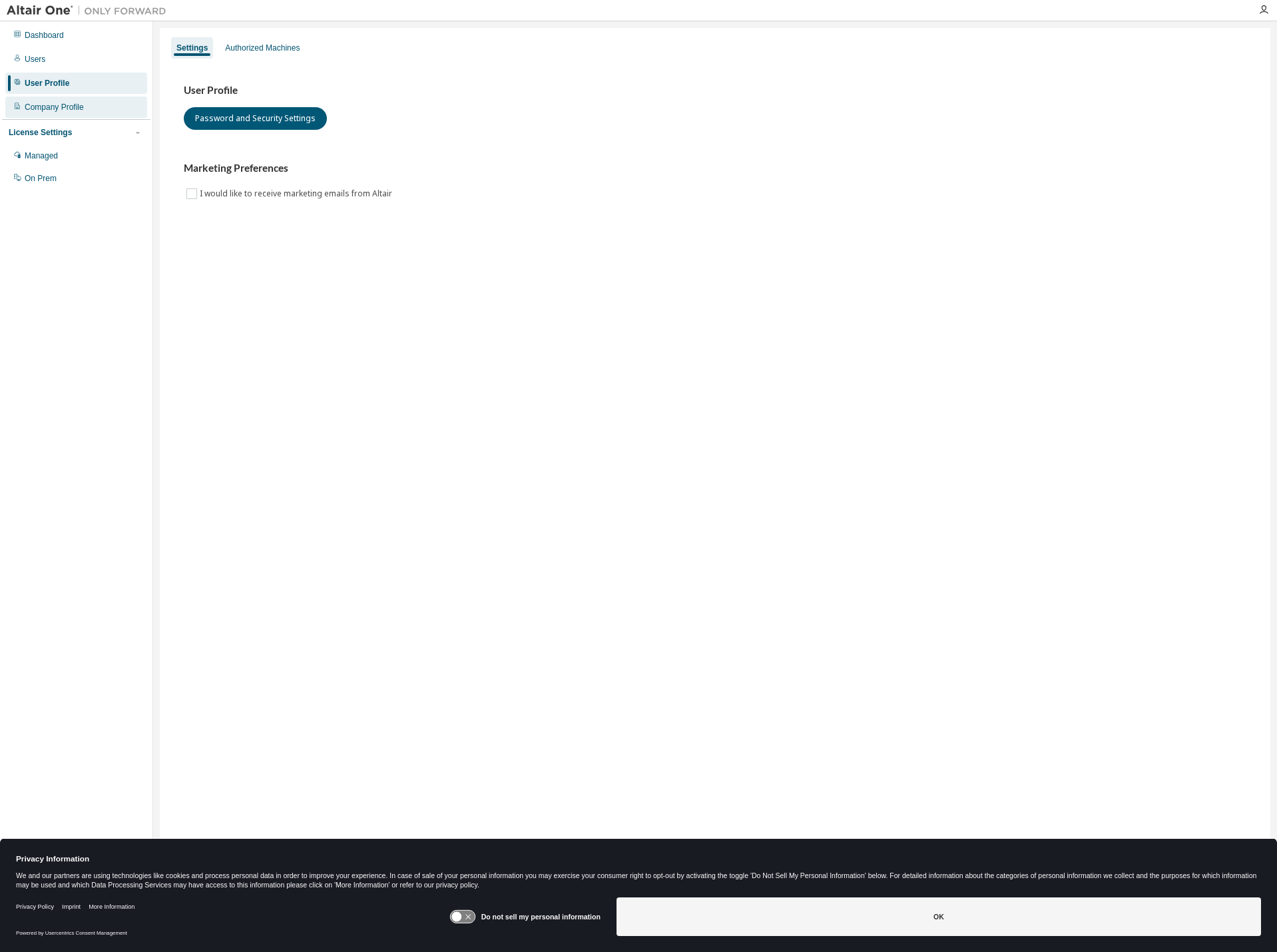
click at [58, 102] on div "Company Profile" at bounding box center [54, 108] width 60 height 11
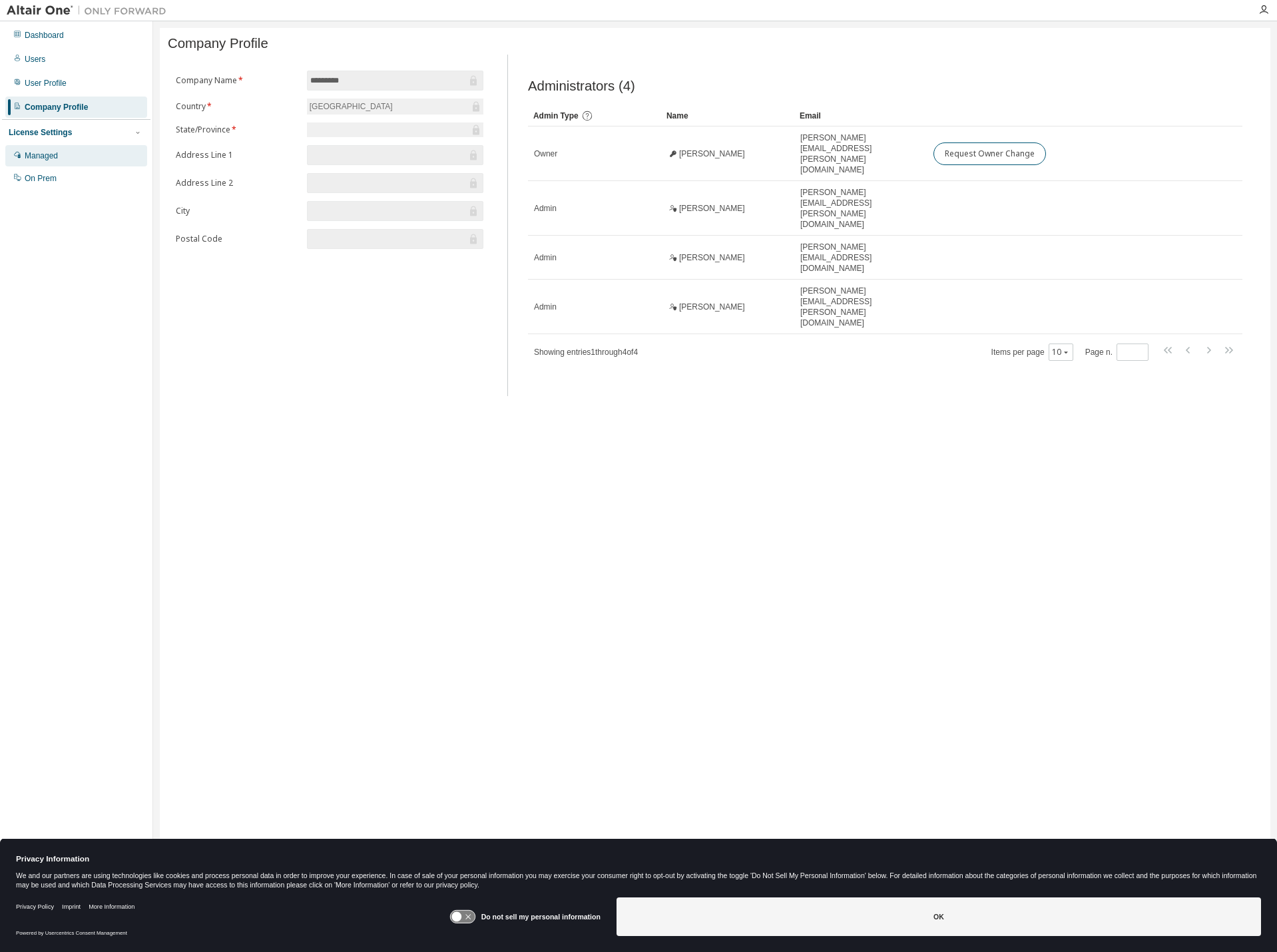
click at [55, 157] on div "Managed" at bounding box center [41, 156] width 34 height 11
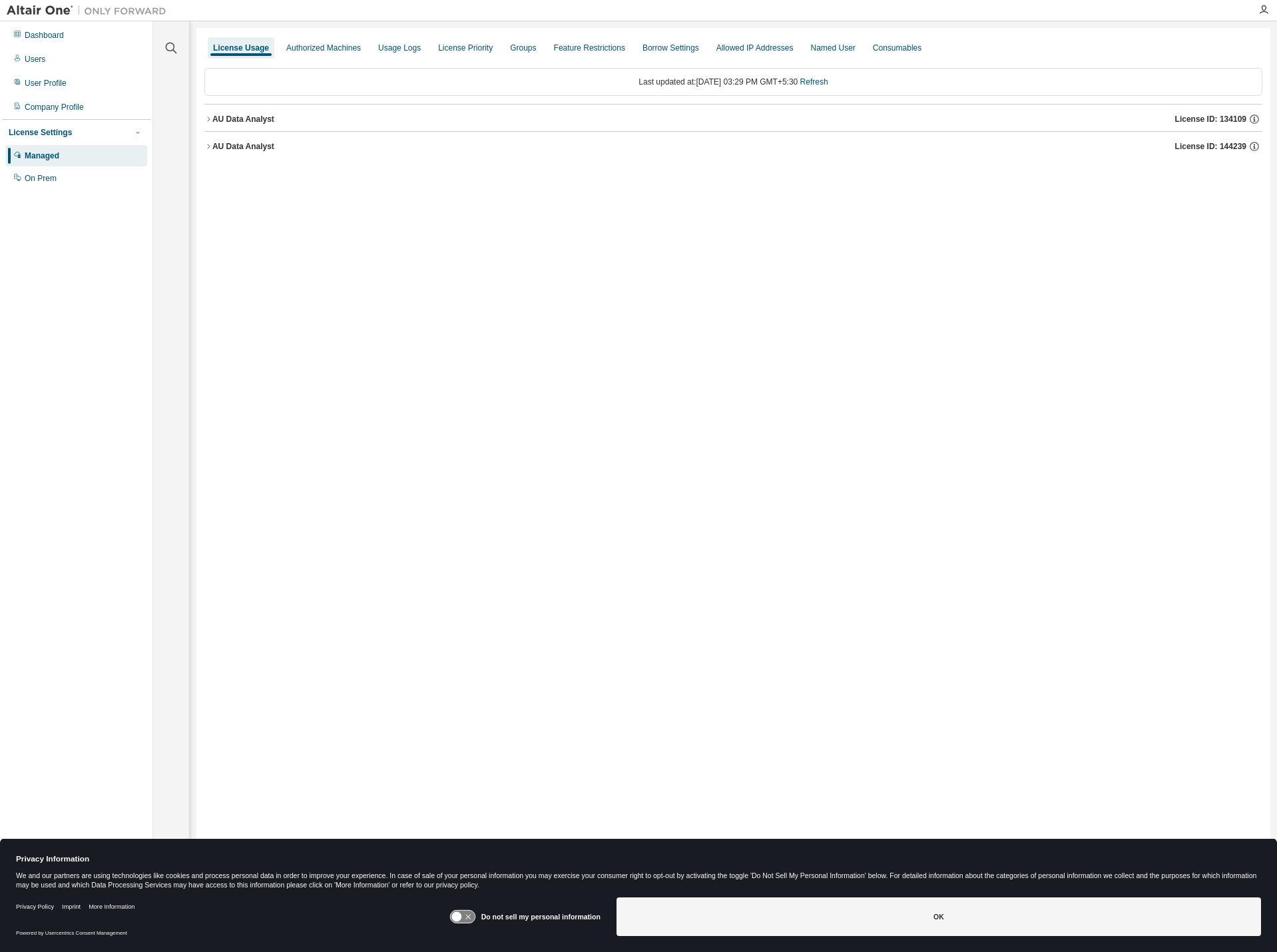
click at [259, 152] on div "AU Data Analyst License ID: 144239" at bounding box center [737, 146] width 1050 height 12
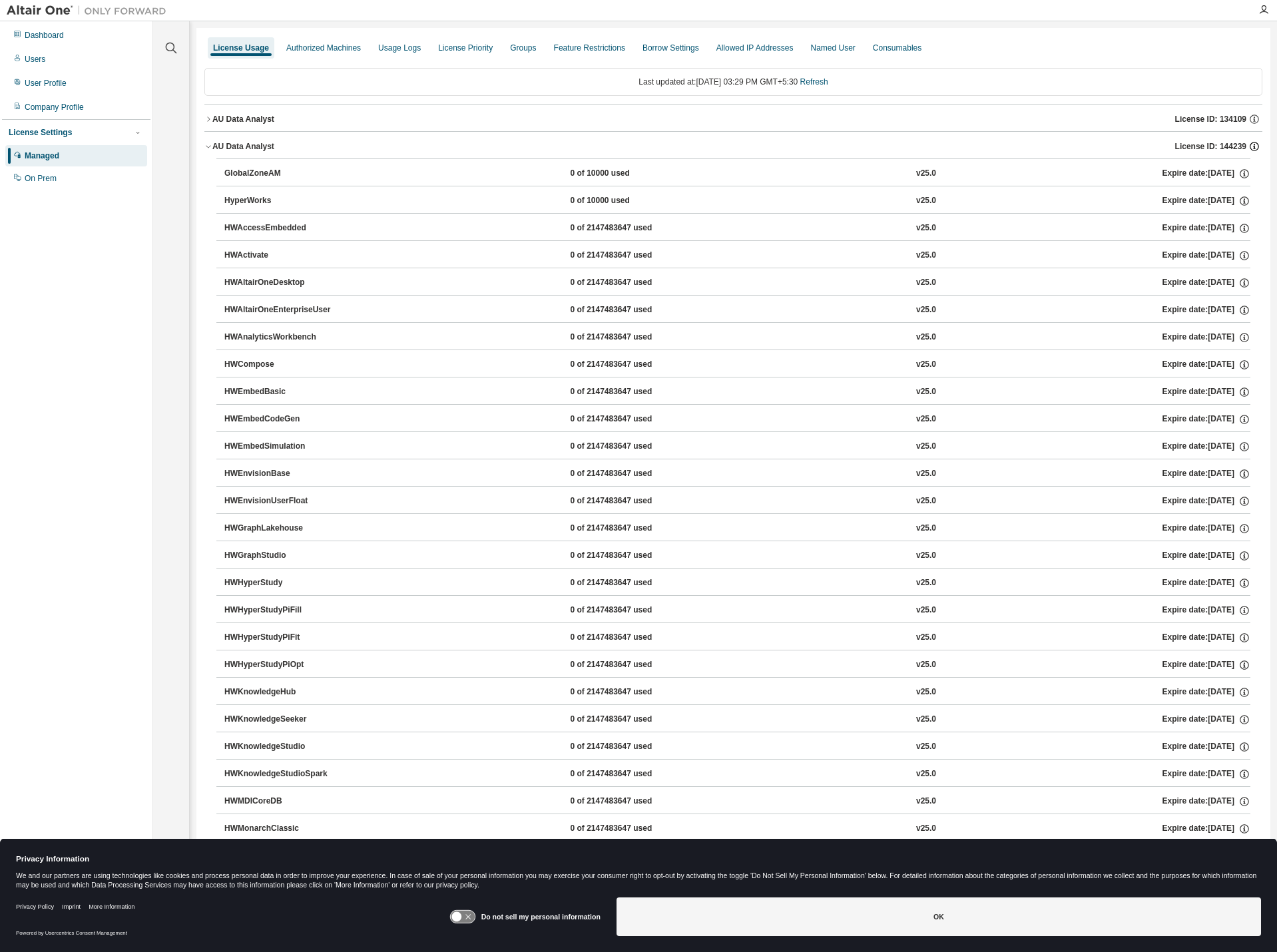
click at [1252, 147] on icon "button" at bounding box center [1254, 146] width 9 height 9
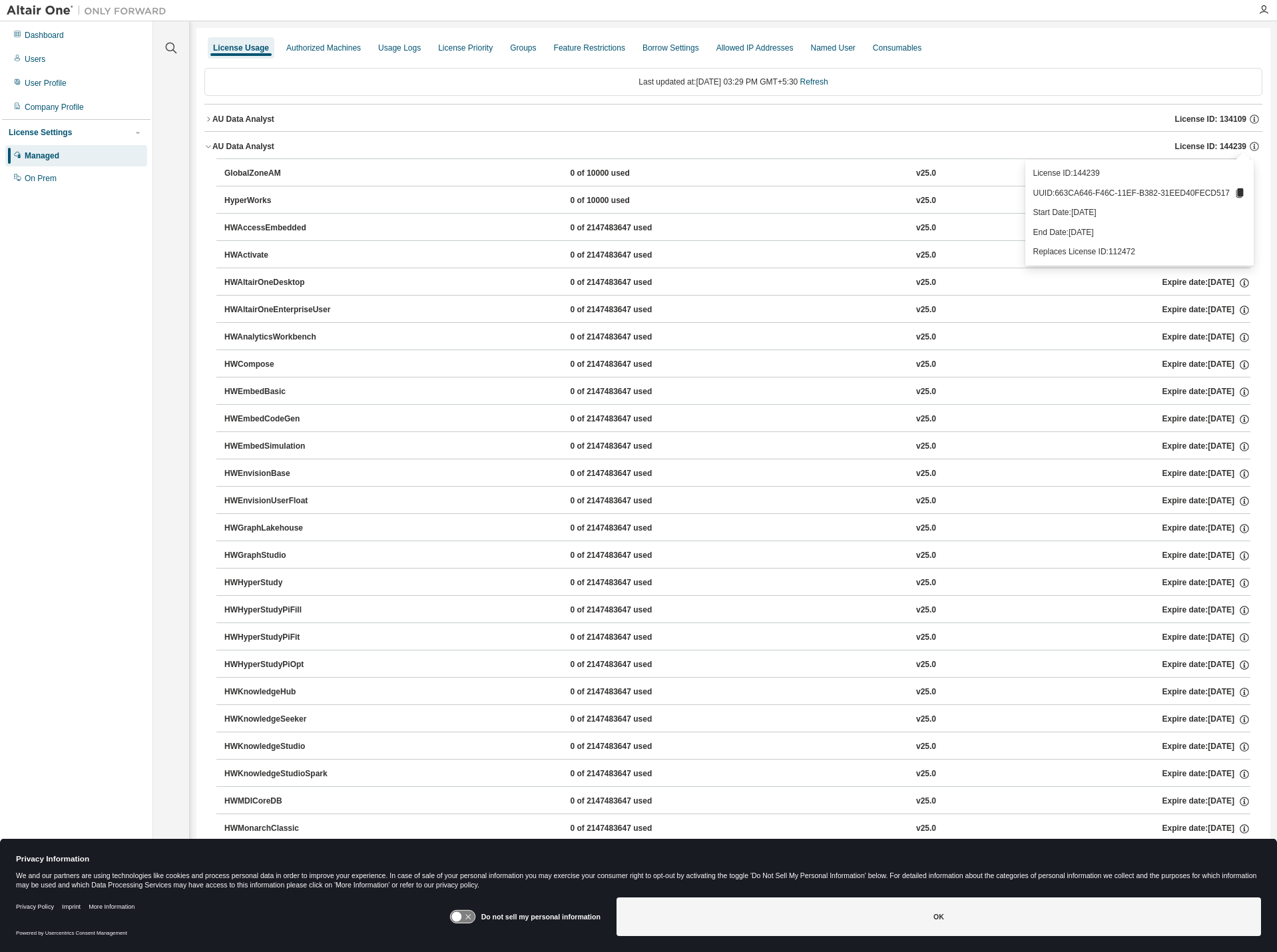
drag, startPoint x: 1127, startPoint y: 214, endPoint x: 1061, endPoint y: 214, distance: 66.0
click at [1061, 214] on p "Start Date: [DATE]" at bounding box center [1140, 212] width 212 height 11
drag, startPoint x: 1143, startPoint y: 176, endPoint x: 1079, endPoint y: 181, distance: 64.2
click at [1079, 181] on div "License ID: 144239 UUID: 663CA646-F46C-11EF-B382-31EED40FECD517 Start Date: [DA…" at bounding box center [1139, 212] width 228 height 106
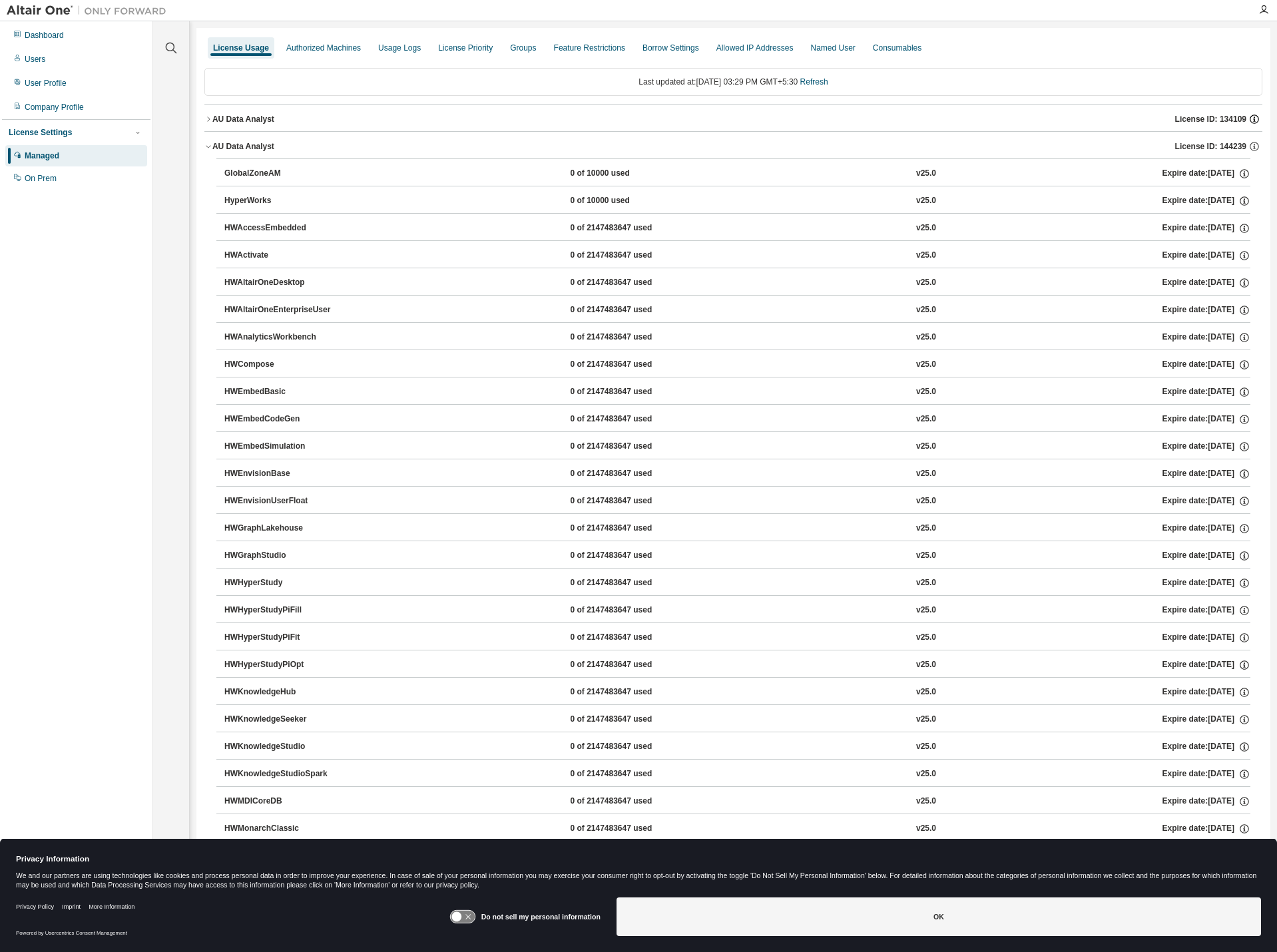
click at [1249, 119] on icon "button" at bounding box center [1255, 119] width 12 height 12
click at [1227, 98] on div "Last updated at: [DATE] 03:29 PM GMT+5:30 Refresh AU Data Analyst License ID: 1…" at bounding box center [733, 718] width 1058 height 1316
click at [262, 150] on div "AU Data Analyst" at bounding box center [243, 146] width 62 height 11
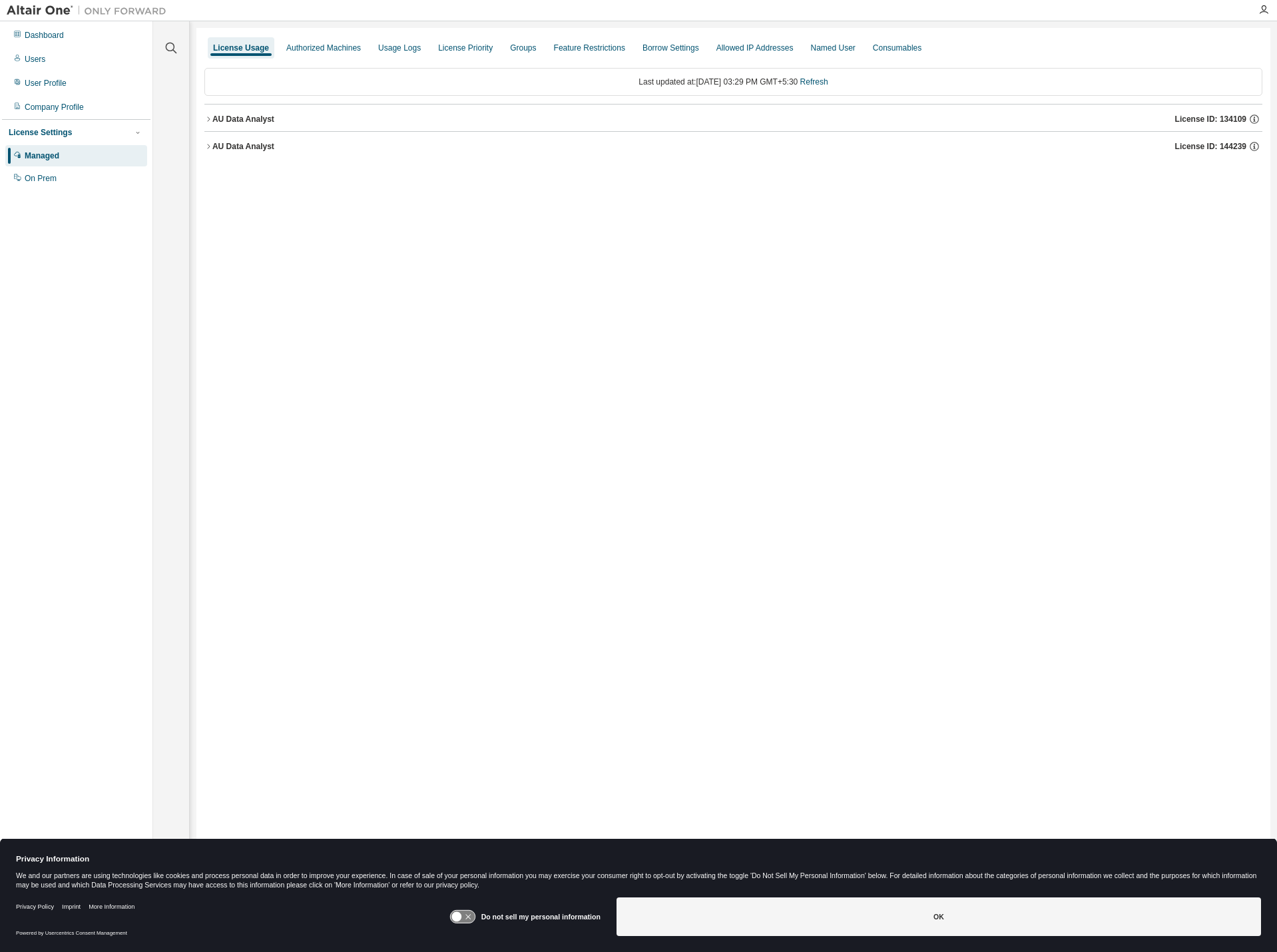
click at [288, 116] on div "AU Data Analyst License ID: 134109" at bounding box center [737, 119] width 1050 height 12
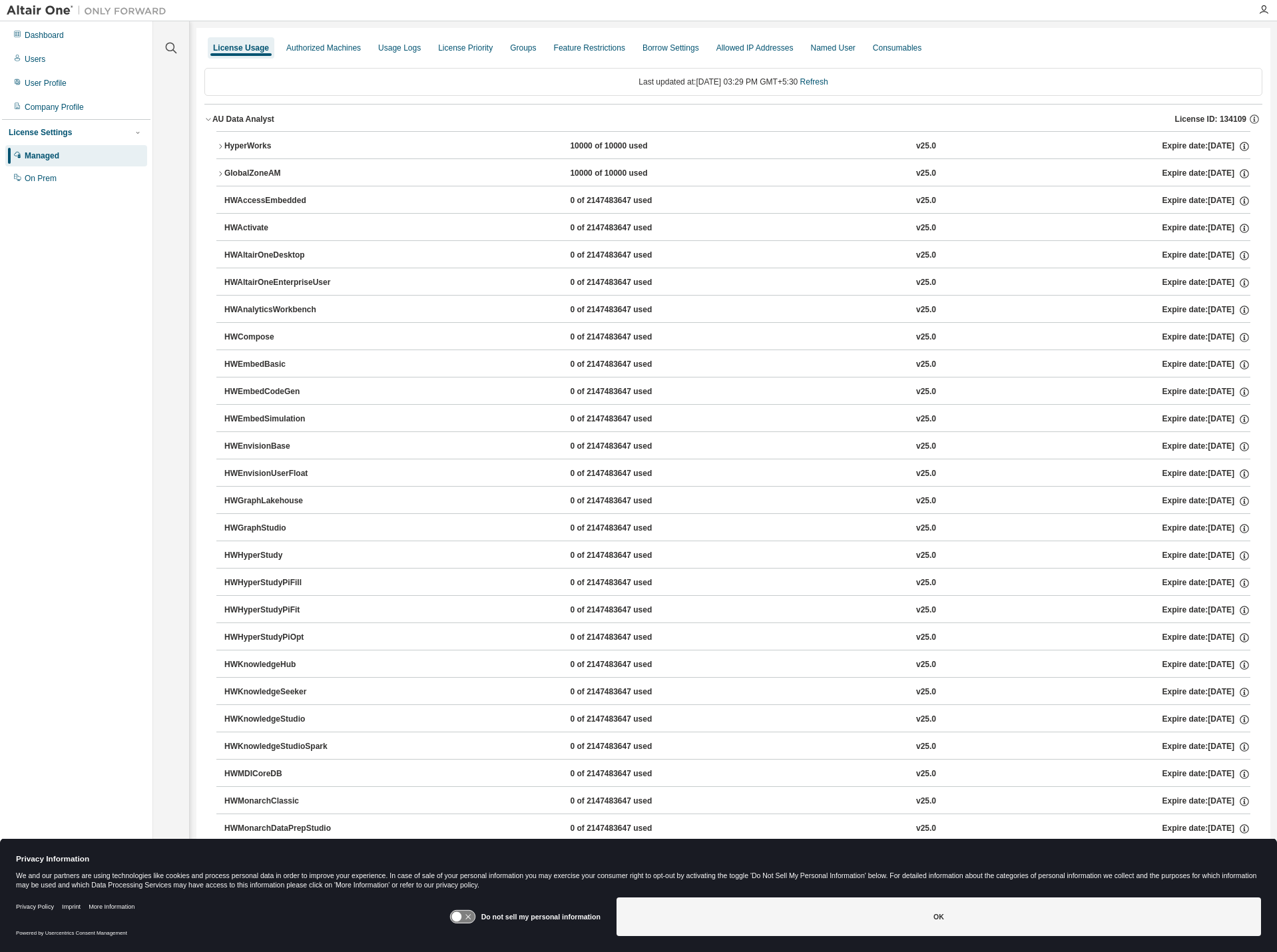
drag, startPoint x: 215, startPoint y: 128, endPoint x: 214, endPoint y: 141, distance: 13.0
click at [214, 141] on div "AU Data Analyst License ID: 134109 HyperWorks 10000 of 10000 used v25.0 Expire …" at bounding box center [733, 720] width 1058 height 1233
click at [241, 117] on div "AU Data Analyst" at bounding box center [243, 119] width 62 height 11
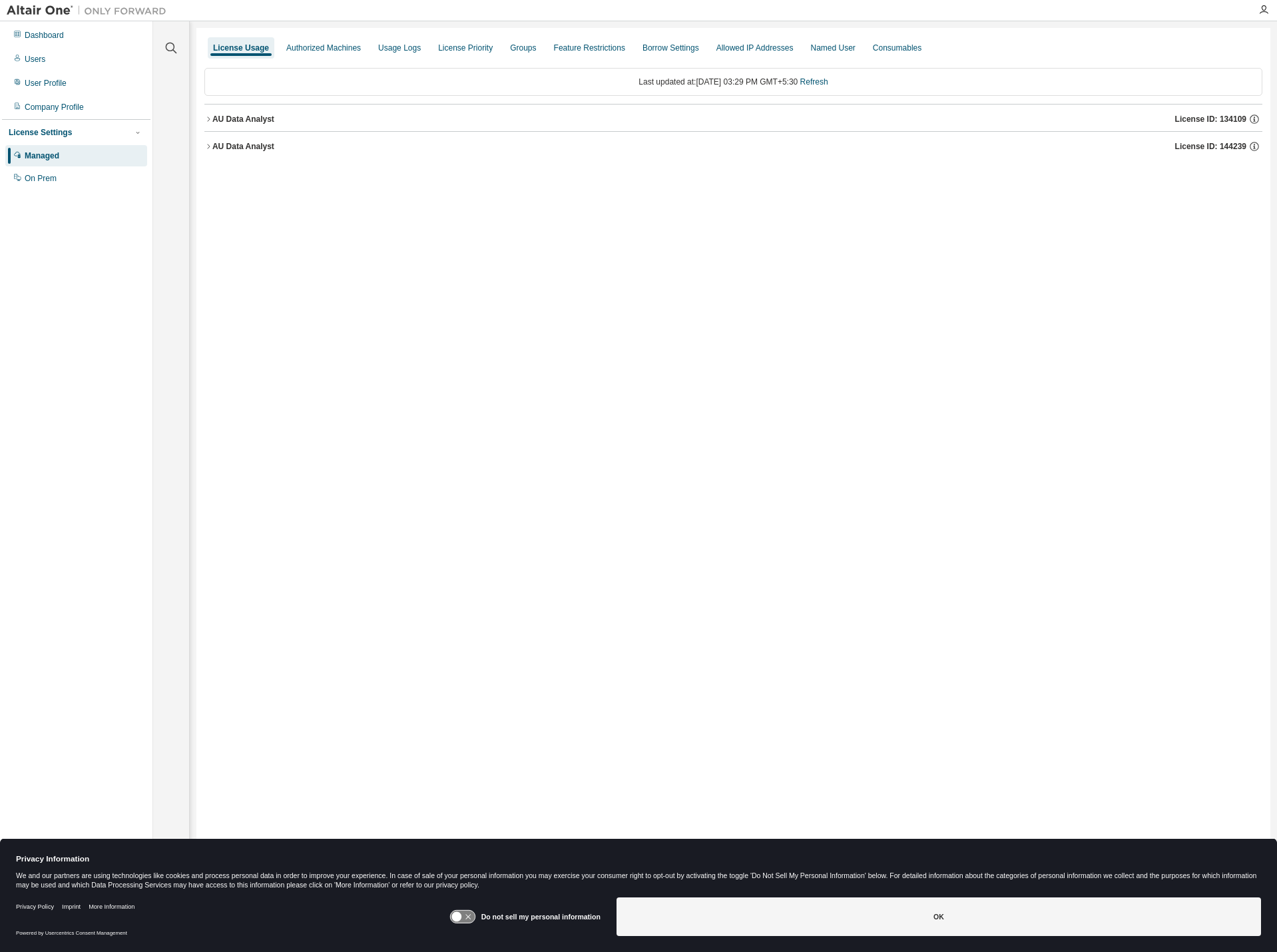
click at [339, 142] on div "AU Data Analyst License ID: 144239" at bounding box center [737, 146] width 1050 height 12
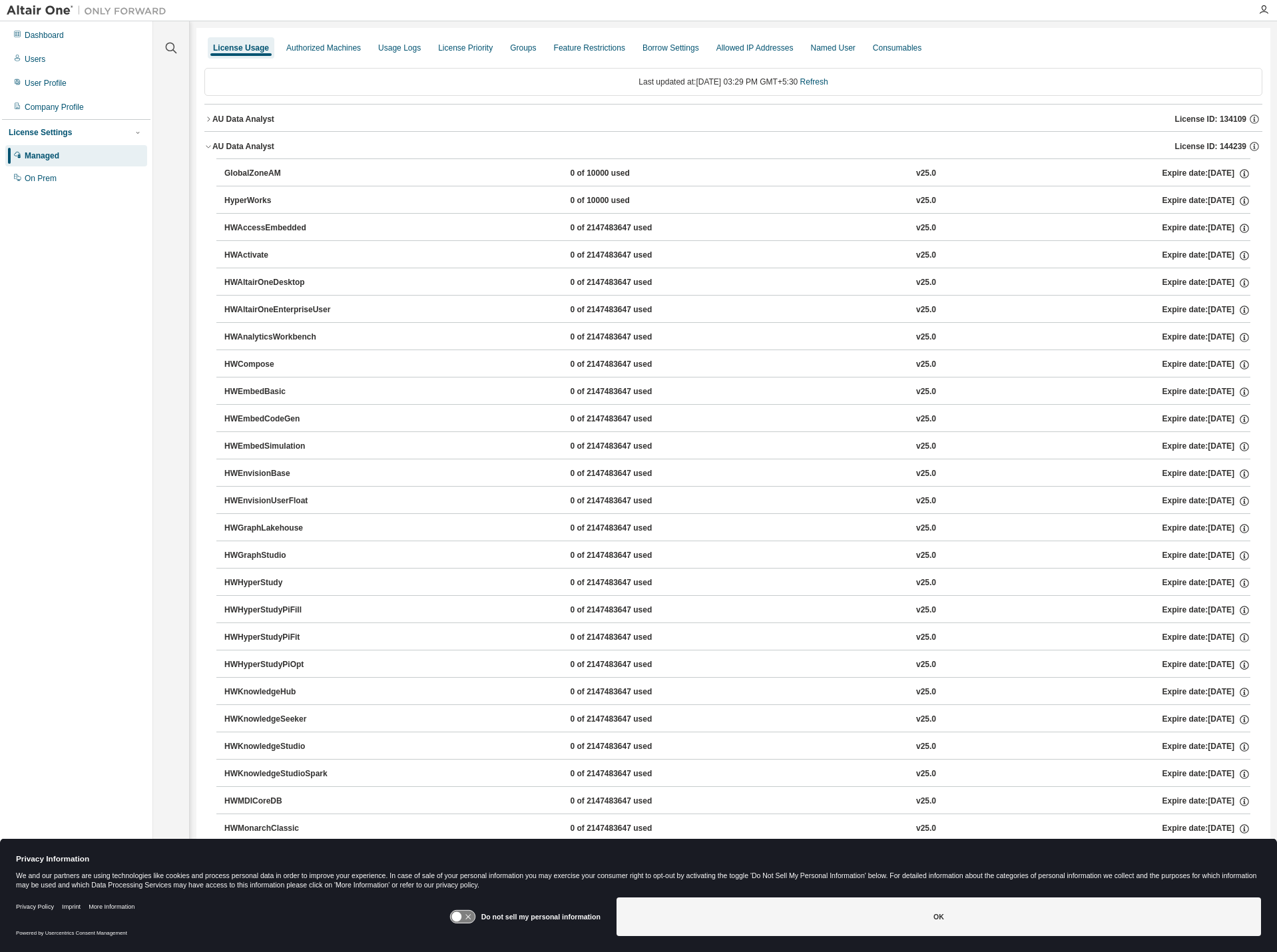
drag, startPoint x: 302, startPoint y: 177, endPoint x: 225, endPoint y: 175, distance: 77.0
click at [225, 175] on div "GlobalZoneAM" at bounding box center [284, 174] width 120 height 12
click at [245, 175] on div "GlobalZoneAM" at bounding box center [284, 174] width 120 height 12
click at [246, 175] on div "GlobalZoneAM" at bounding box center [284, 174] width 120 height 12
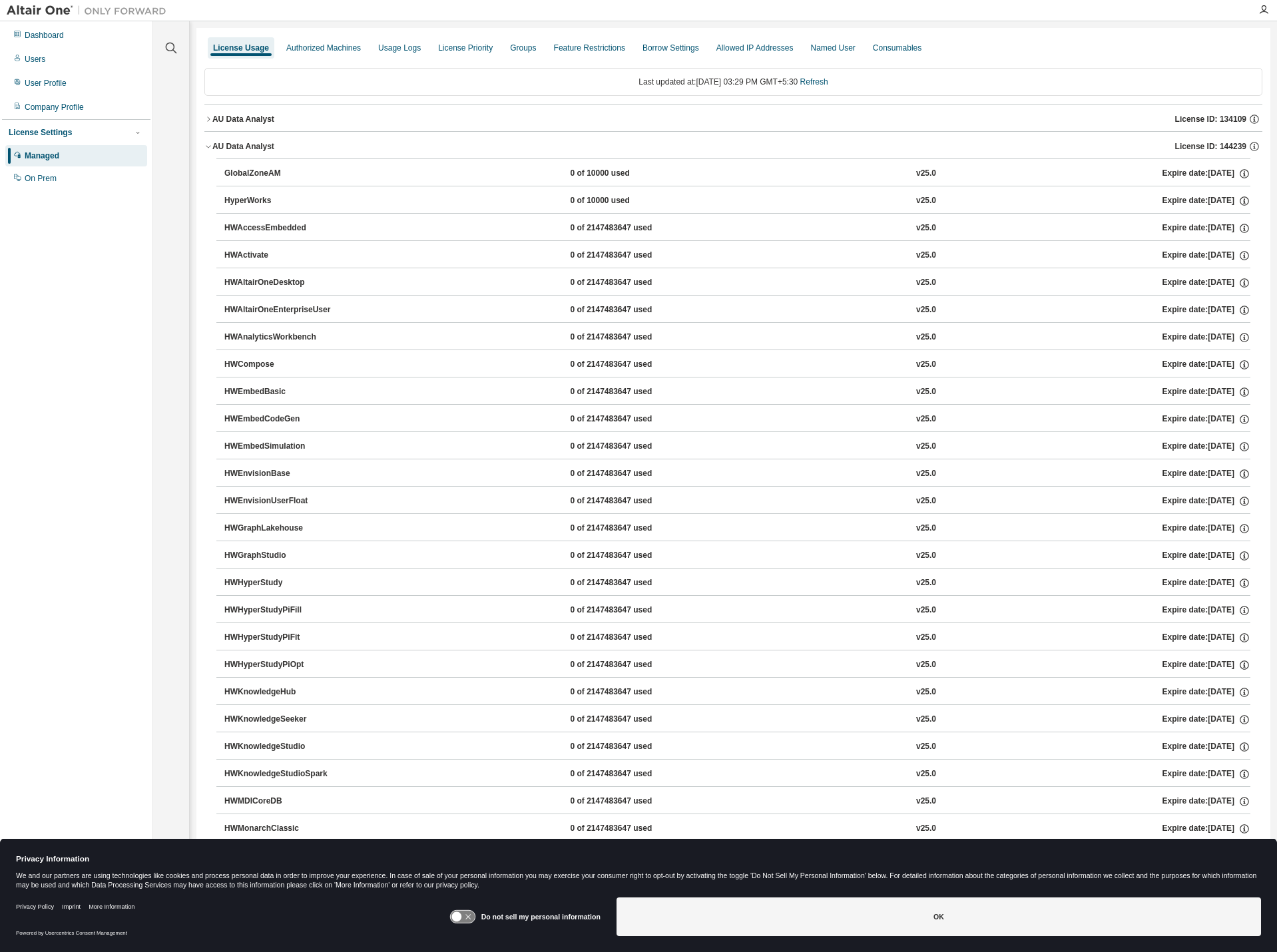
click at [246, 175] on div "GlobalZoneAM" at bounding box center [284, 174] width 120 height 12
click at [249, 175] on div "GlobalZoneAM" at bounding box center [284, 174] width 120 height 12
click at [273, 169] on div "GlobalZoneAM" at bounding box center [284, 174] width 120 height 12
click at [249, 175] on div "GlobalZoneAM" at bounding box center [284, 174] width 120 height 12
click at [246, 147] on div "AU Data Analyst" at bounding box center [243, 146] width 62 height 11
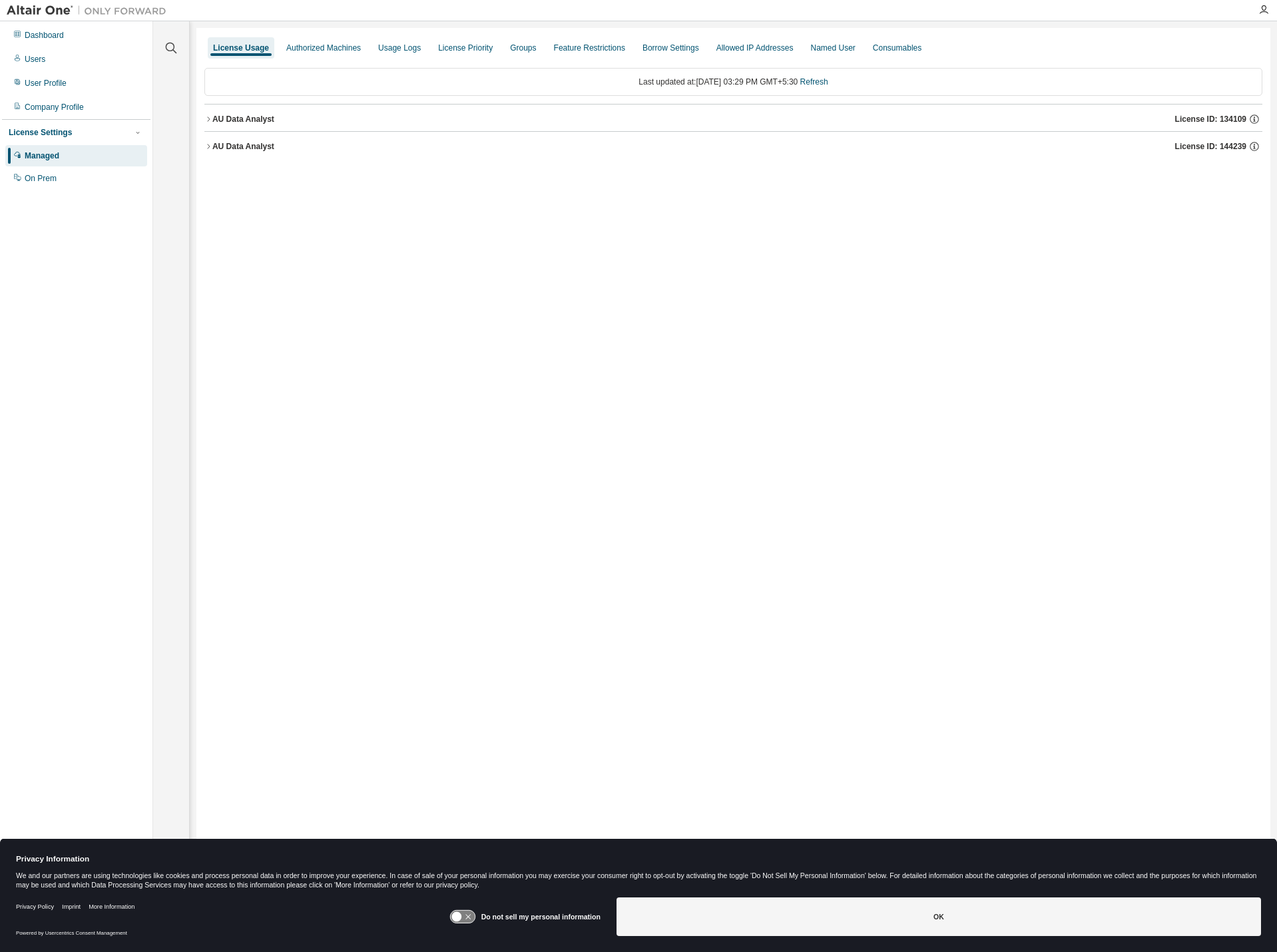
click at [242, 144] on div "AU Data Analyst" at bounding box center [243, 146] width 62 height 11
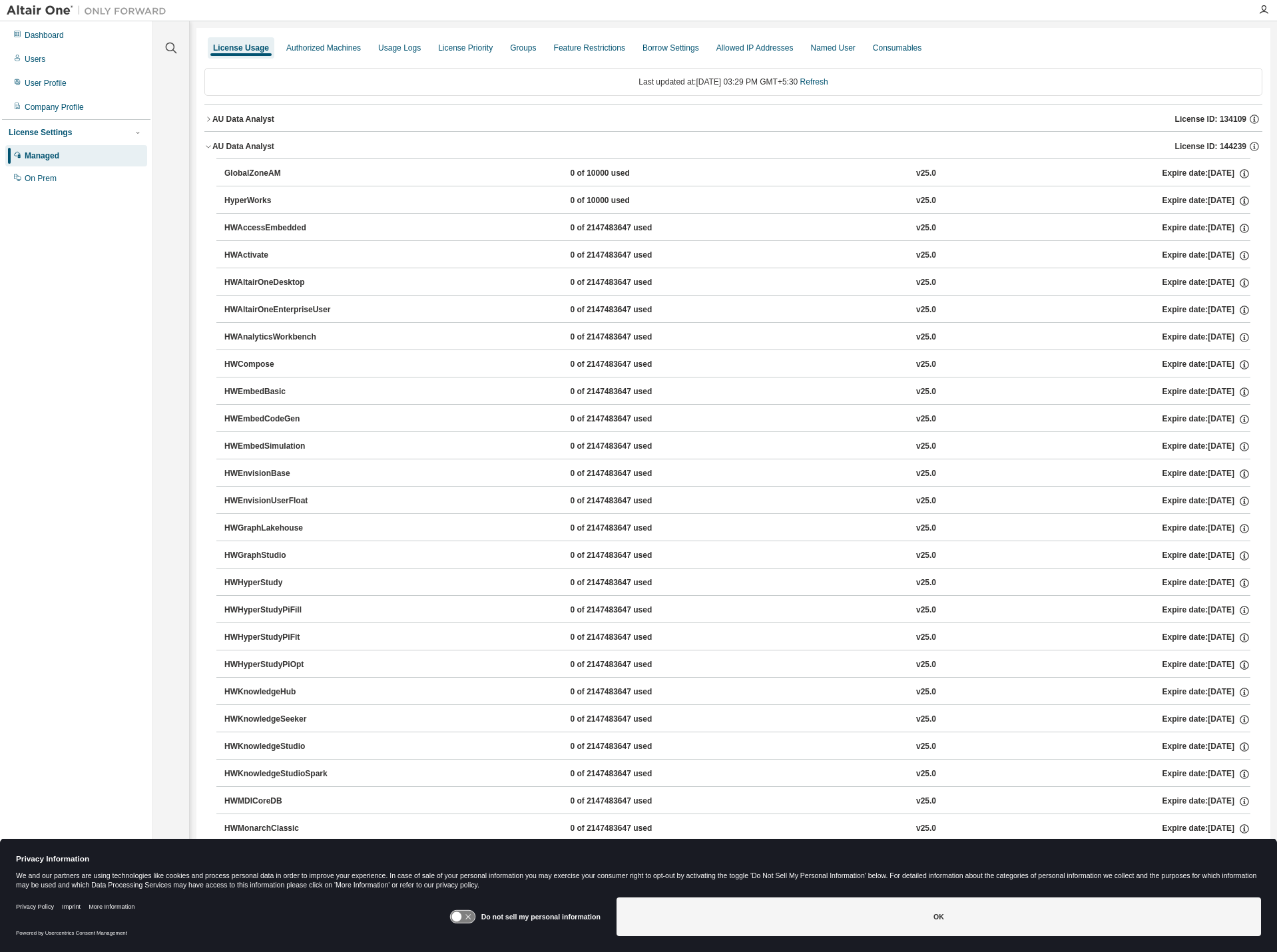
click at [236, 205] on div "HyperWorks" at bounding box center [284, 201] width 120 height 12
click at [236, 204] on div "HyperWorks" at bounding box center [284, 201] width 120 height 12
click at [253, 169] on div "GlobalZoneAM" at bounding box center [284, 174] width 120 height 12
click at [1236, 167] on button "GlobalZoneAM 0 of 10000 used v25.0 Expire date: [DATE]" at bounding box center [737, 174] width 1026 height 29
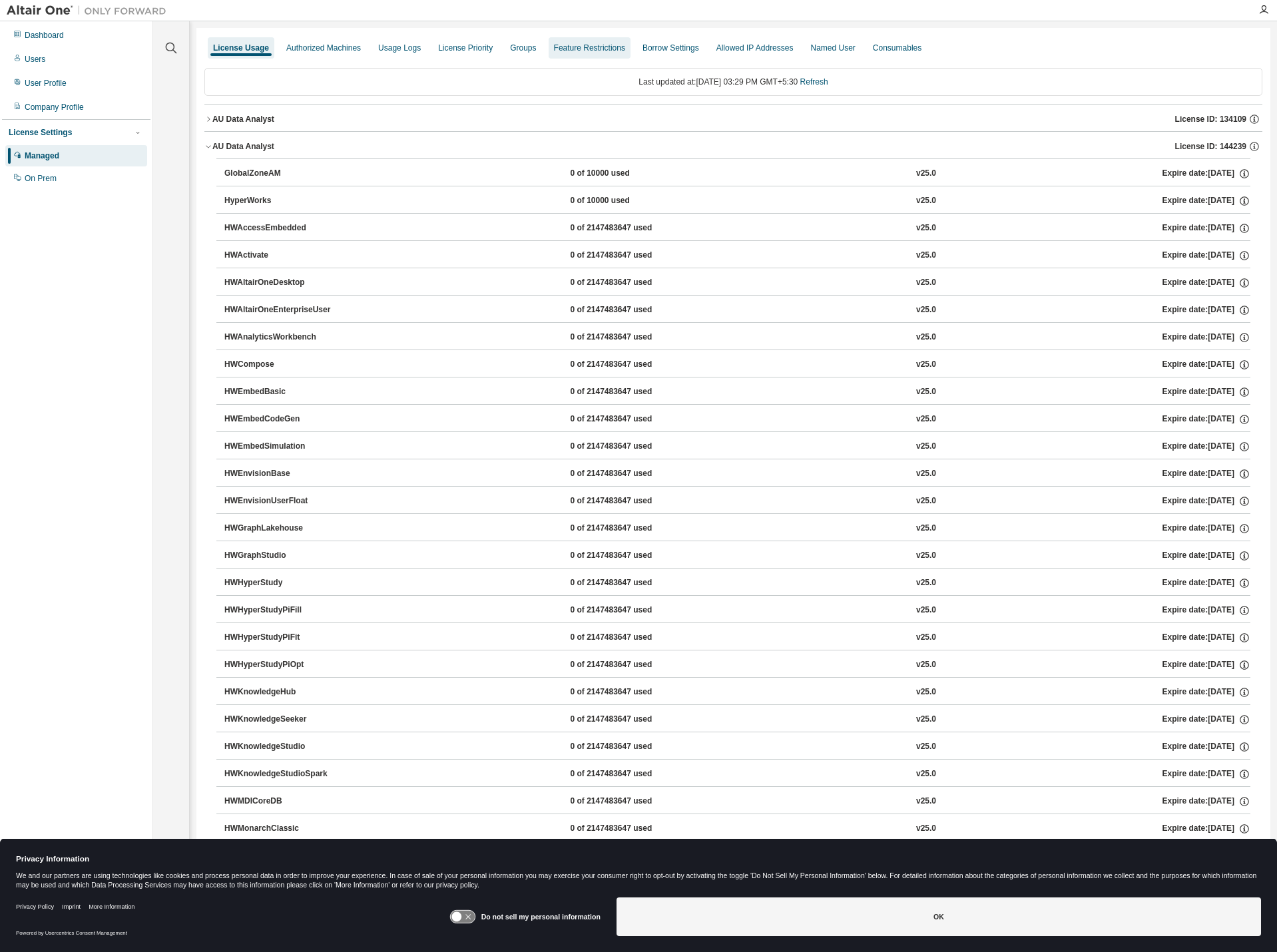
click at [577, 46] on div "Feature Restrictions" at bounding box center [589, 48] width 71 height 11
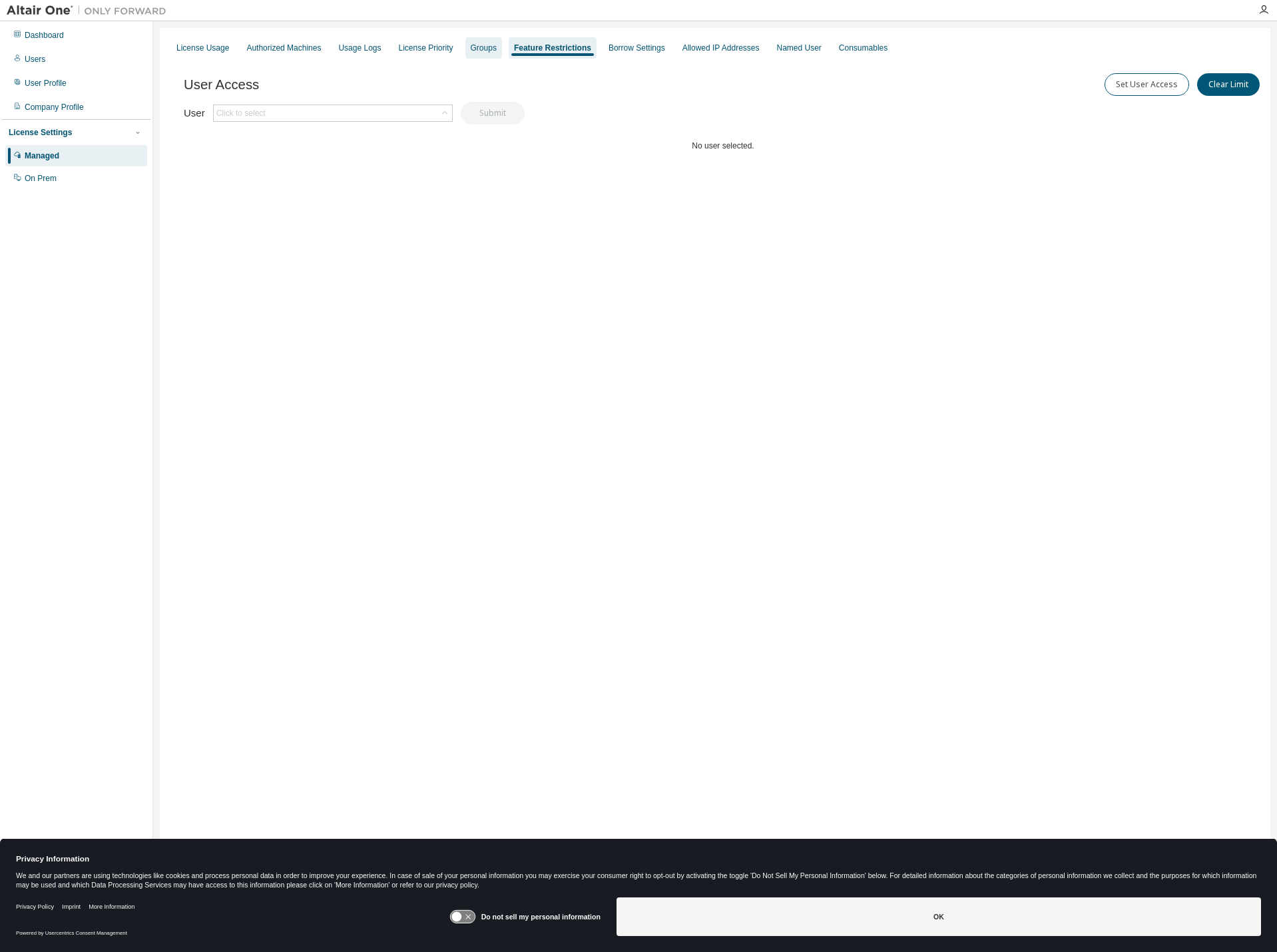
click at [471, 47] on div "Groups" at bounding box center [484, 48] width 26 height 11
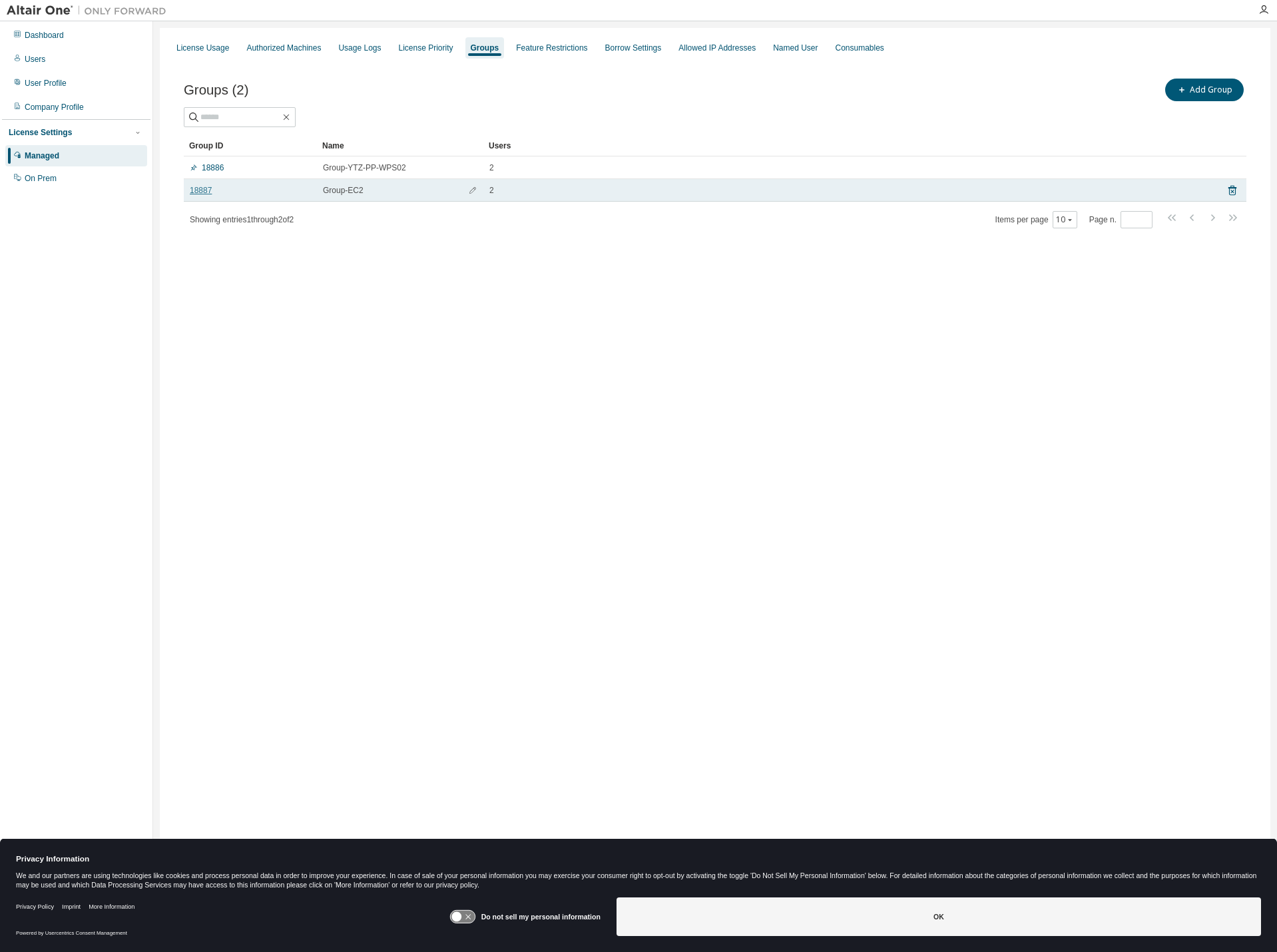
click at [206, 194] on link "18887" at bounding box center [201, 191] width 22 height 11
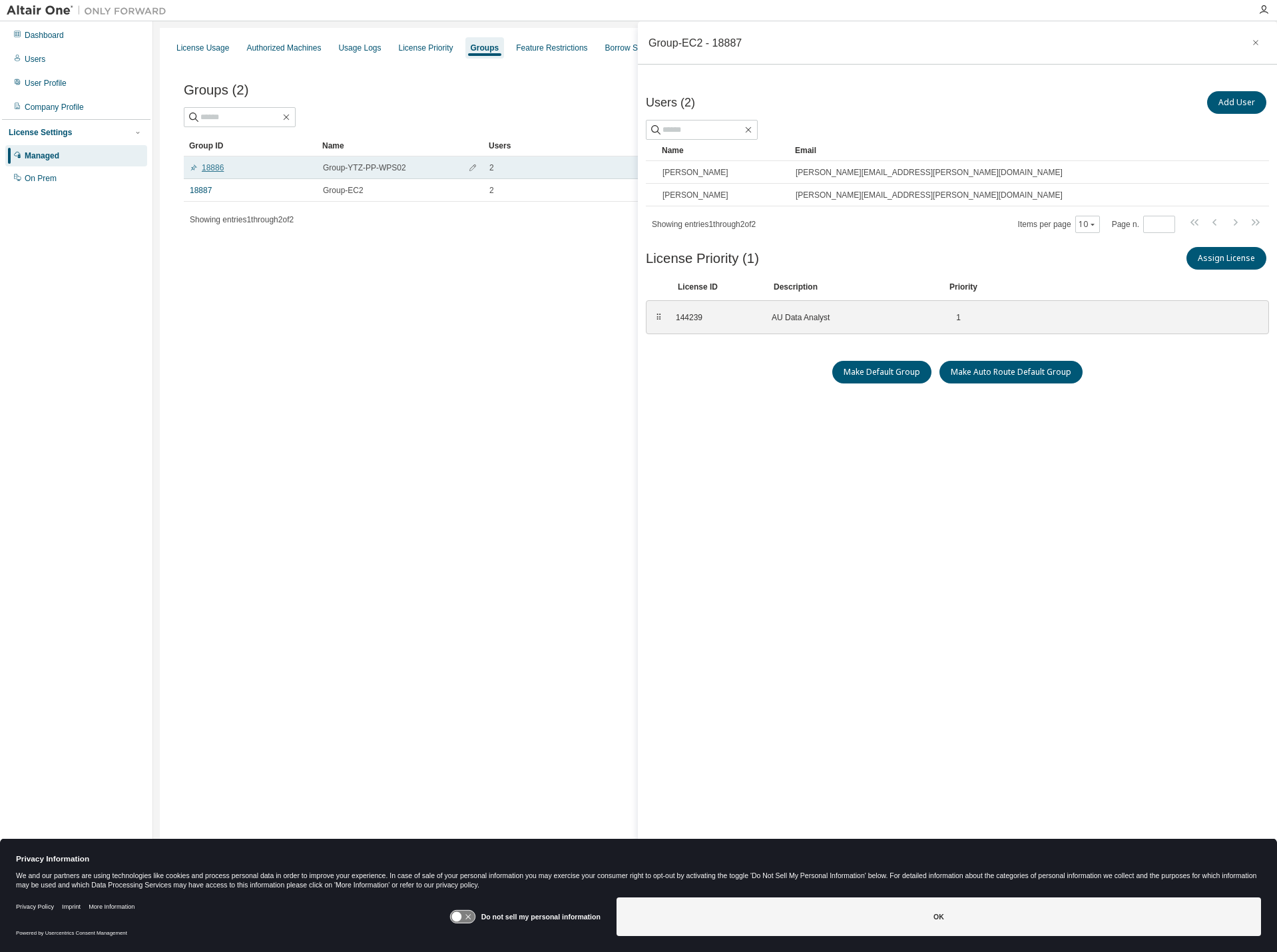
click at [208, 171] on link "18886" at bounding box center [207, 168] width 34 height 11
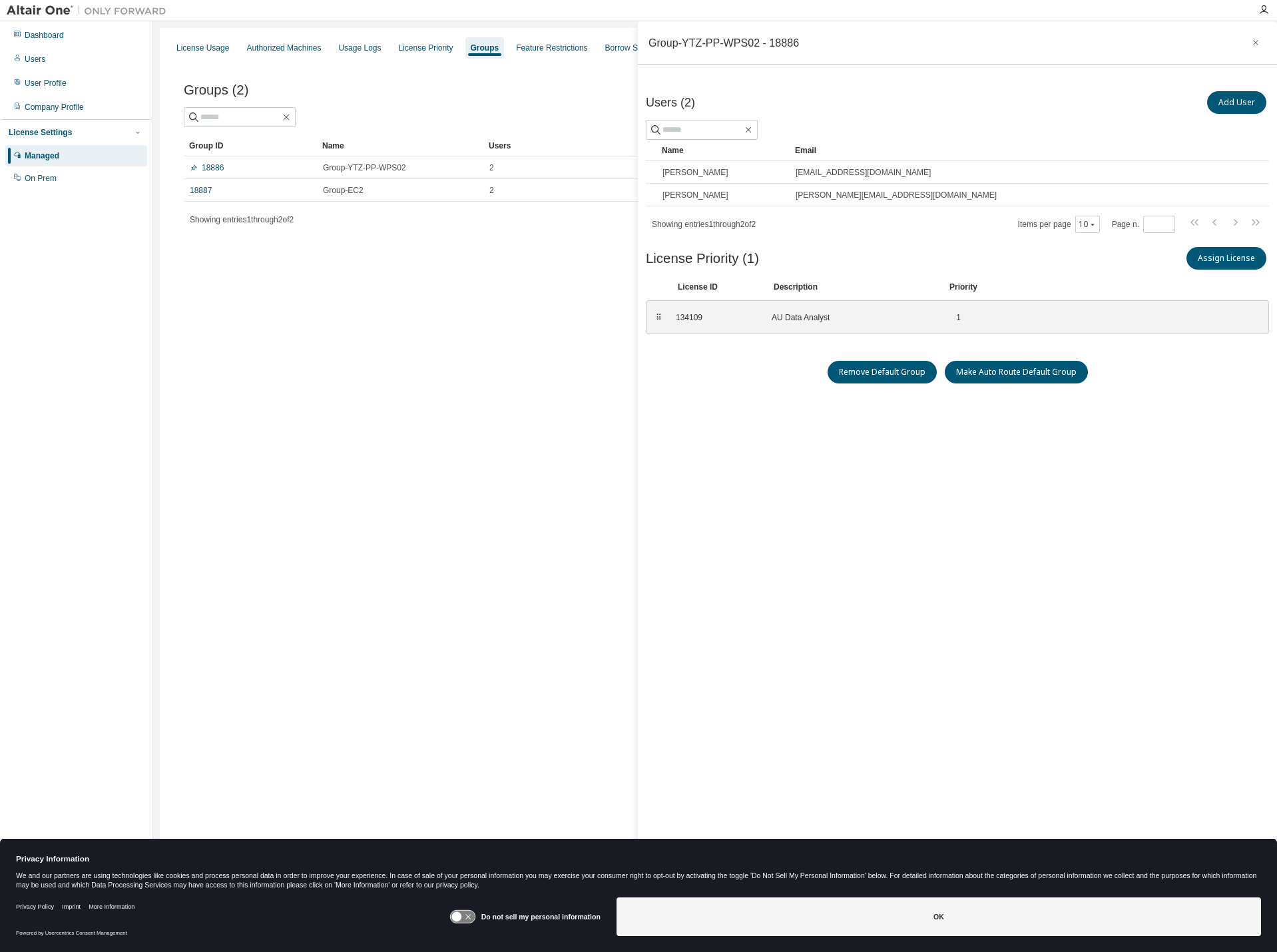
click at [394, 280] on div "License Usage Authorized Machines Usage Logs License Priority Groups Feature Re…" at bounding box center [715, 468] width 1111 height 879
click at [200, 191] on link "18887" at bounding box center [201, 191] width 22 height 11
click at [438, 306] on div "License Usage Authorized Machines Usage Logs License Priority Groups Feature Re…" at bounding box center [715, 468] width 1111 height 879
click at [692, 316] on div "144239" at bounding box center [716, 317] width 80 height 11
click at [544, 341] on div "License Usage Authorized Machines Usage Logs License Priority Groups Feature Re…" at bounding box center [715, 468] width 1111 height 879
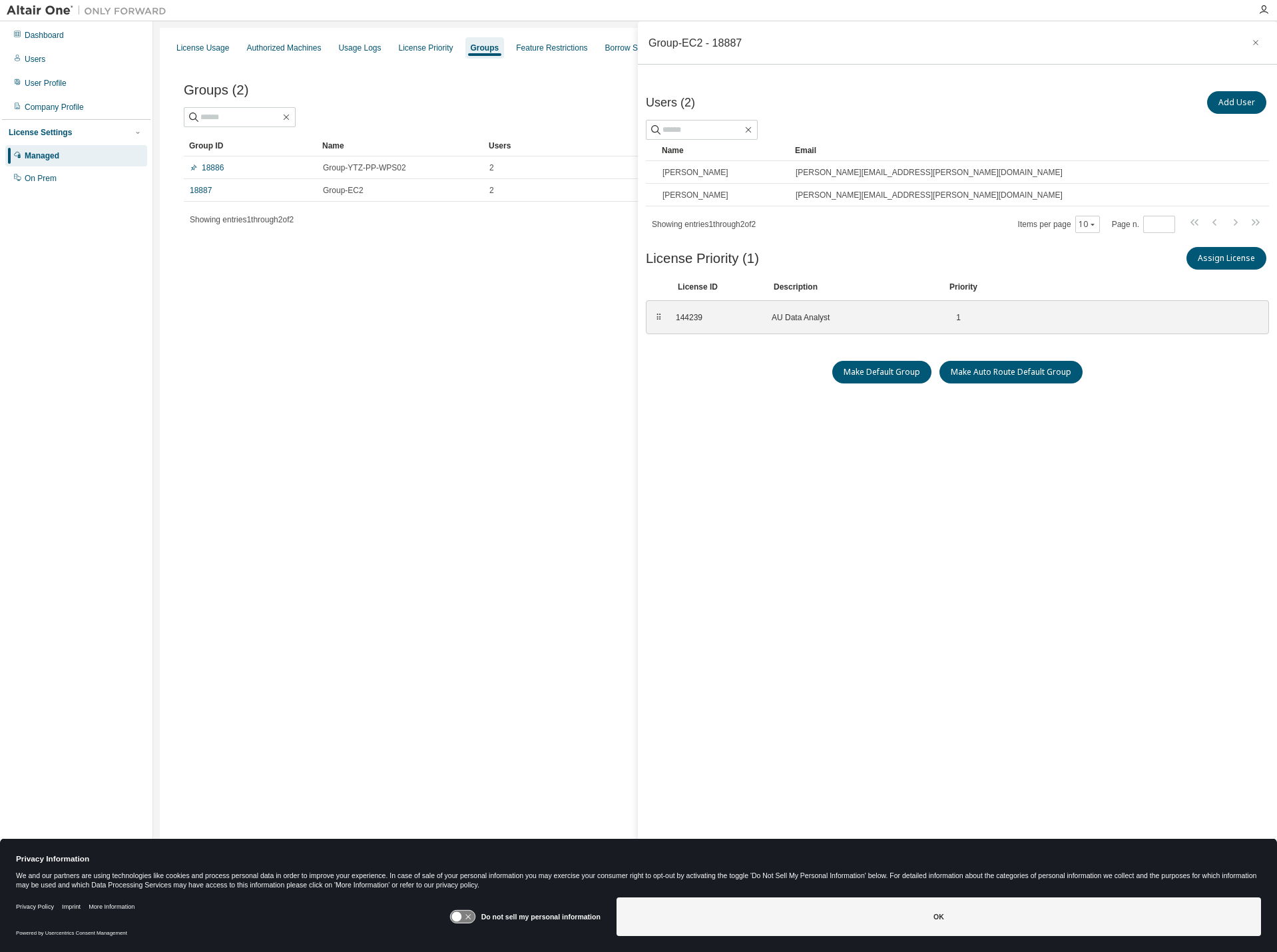
drag, startPoint x: 450, startPoint y: 281, endPoint x: 435, endPoint y: 246, distance: 38.1
click at [449, 280] on div "License Usage Authorized Machines Usage Logs License Priority Groups Feature Re…" at bounding box center [715, 468] width 1111 height 879
click at [225, 165] on div "18886" at bounding box center [250, 168] width 121 height 11
click at [218, 170] on link "18886" at bounding box center [207, 168] width 34 height 11
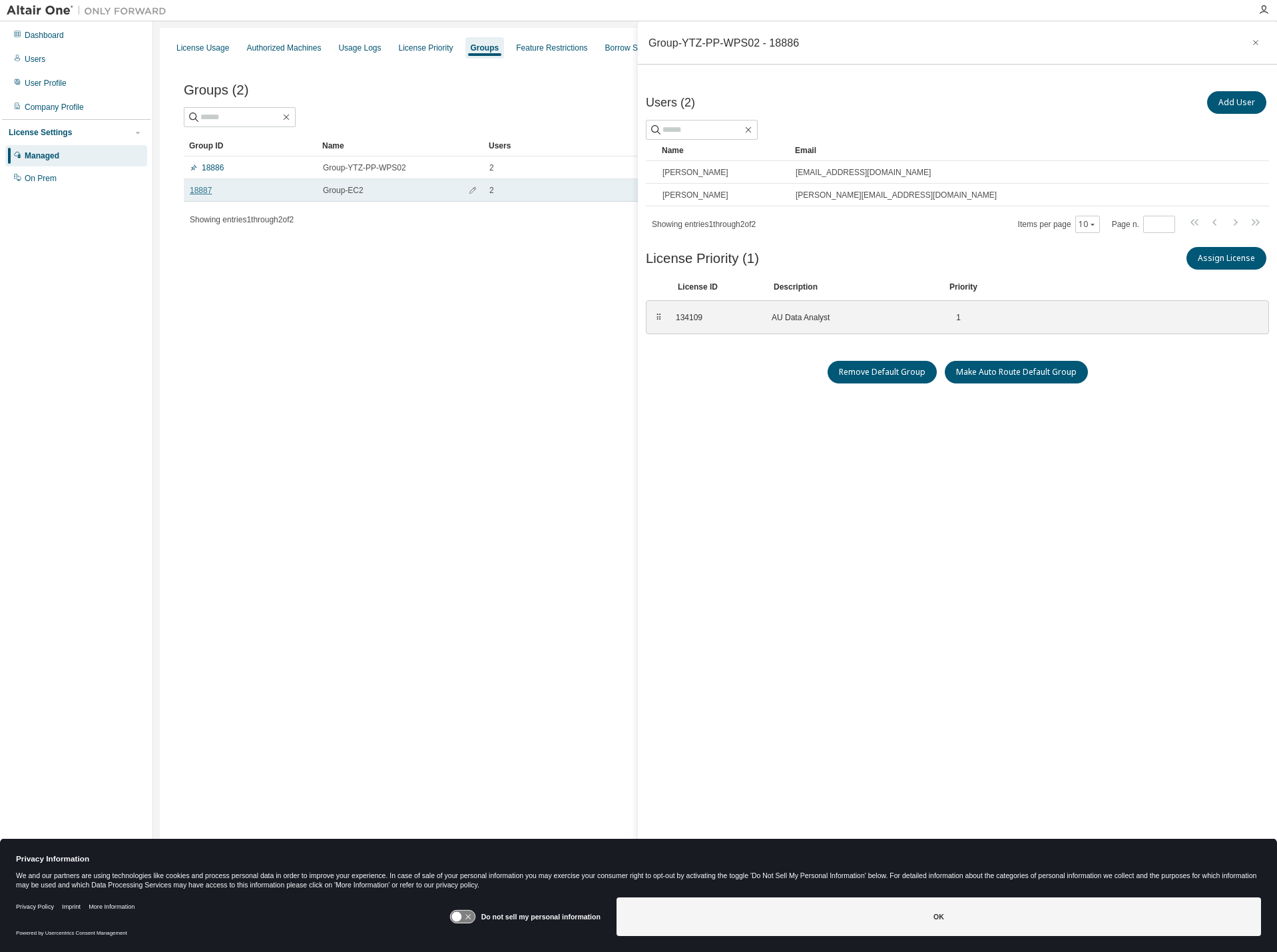
click at [211, 193] on link "18887" at bounding box center [201, 191] width 22 height 11
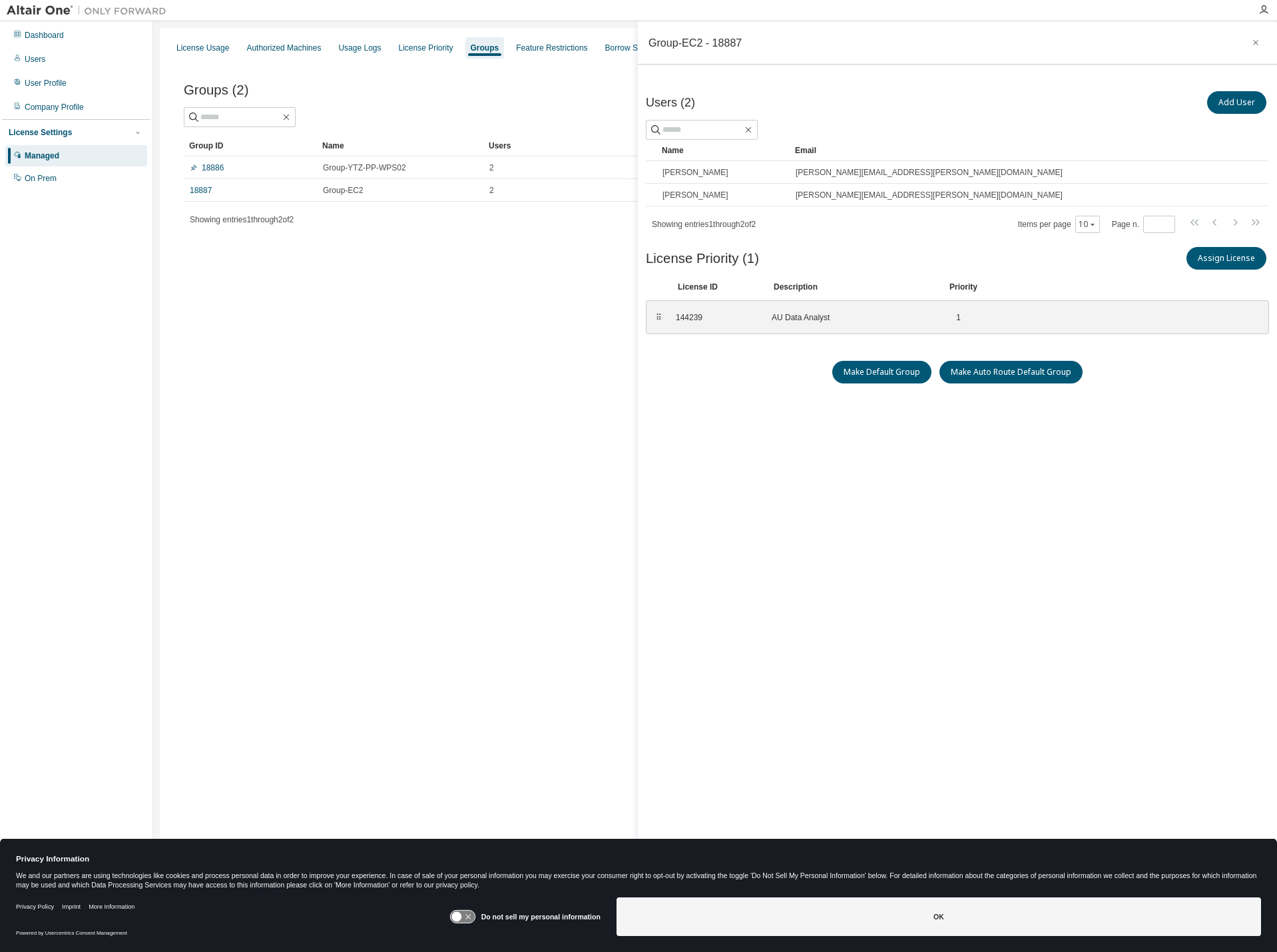
click at [506, 262] on div "Groups (2) Add Group Clear Load Save Save As Field Operator Value Select filter…" at bounding box center [715, 162] width 1095 height 204
drag, startPoint x: 392, startPoint y: 453, endPoint x: 319, endPoint y: 159, distance: 302.9
click at [392, 448] on div "License Usage Authorized Machines Usage Logs License Priority Groups Feature Re…" at bounding box center [715, 468] width 1111 height 879
click at [211, 56] on div "License Usage" at bounding box center [202, 48] width 63 height 21
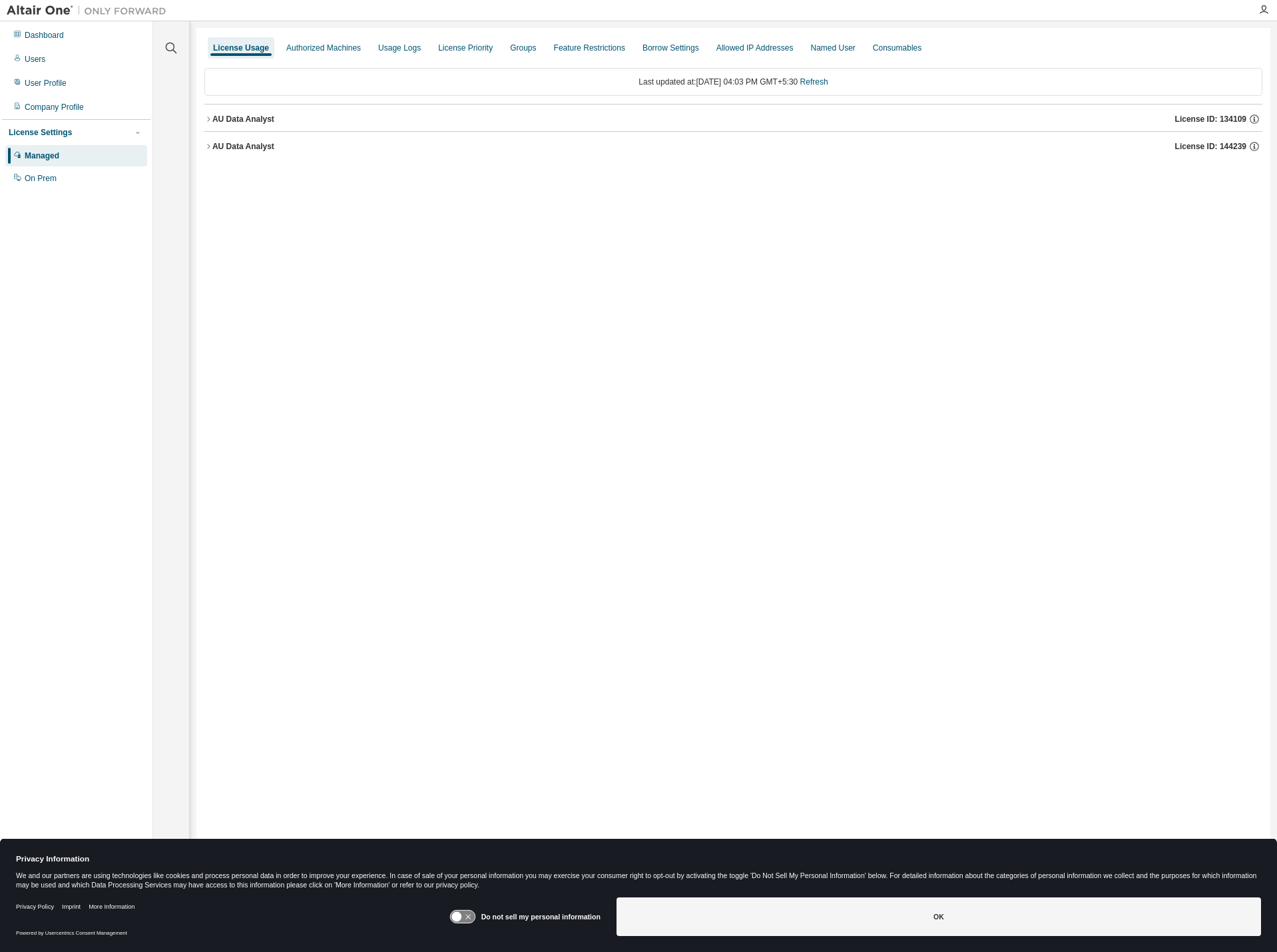
click at [254, 153] on button "AU Data Analyst License ID: 144239" at bounding box center [733, 146] width 1058 height 29
